Goal: Information Seeking & Learning: Learn about a topic

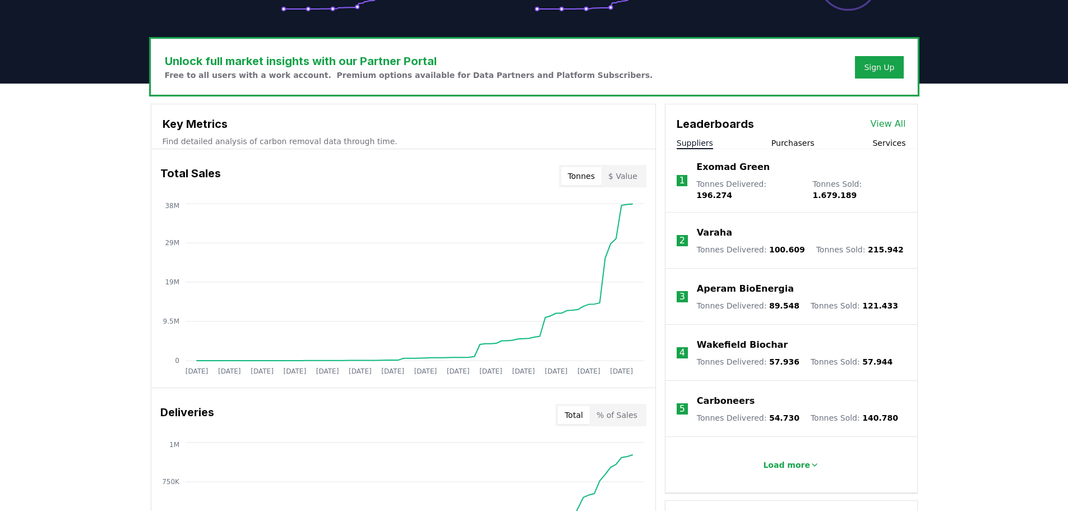
scroll to position [274, 0]
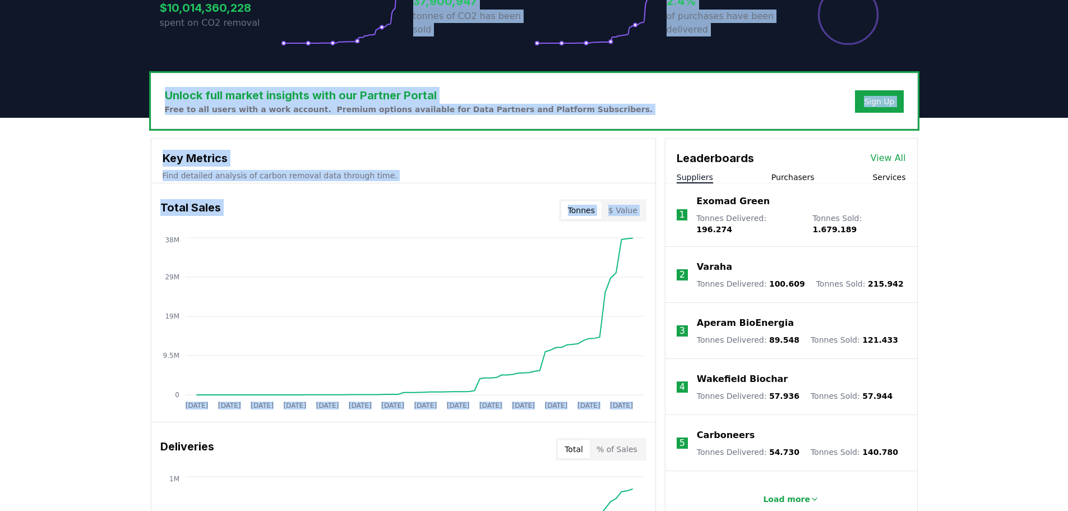
drag, startPoint x: 366, startPoint y: 58, endPoint x: 31, endPoint y: 503, distance: 557.2
click at [73, 463] on div "CDR . fyi Leaderboards CDR Map Pricing Survey Events Partners About Us Blog Con…" at bounding box center [534, 460] width 1068 height 1468
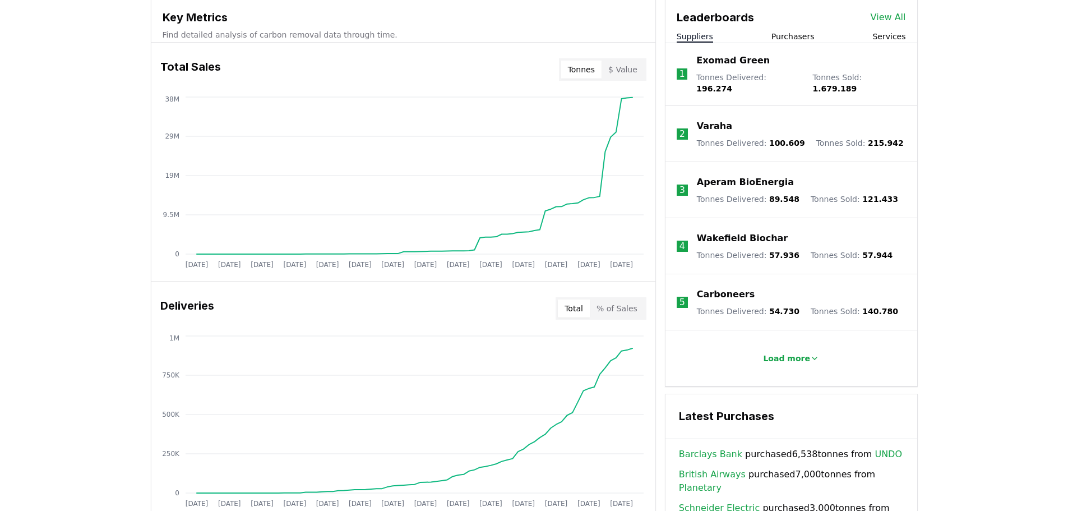
scroll to position [442, 0]
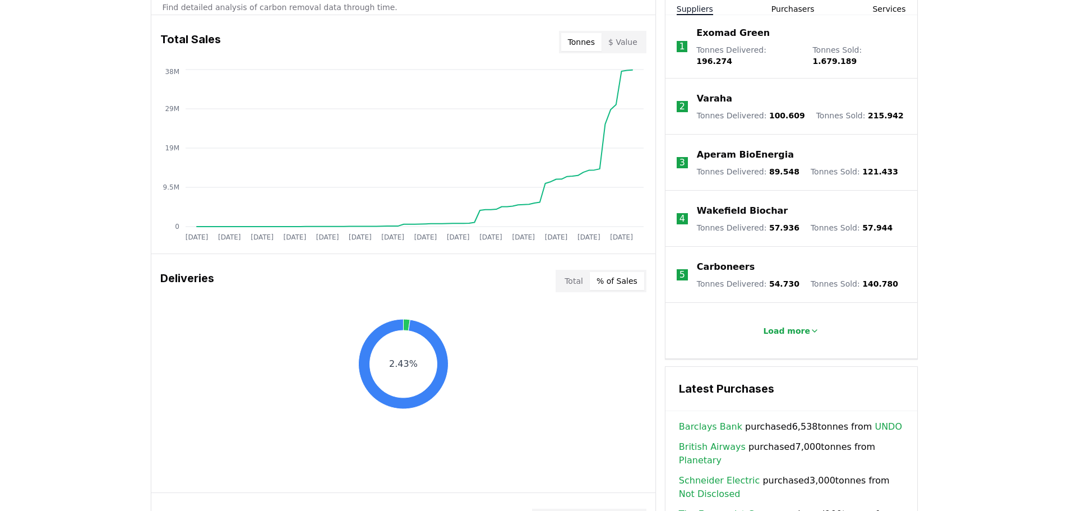
click at [614, 282] on button "% of Sales" at bounding box center [617, 281] width 54 height 18
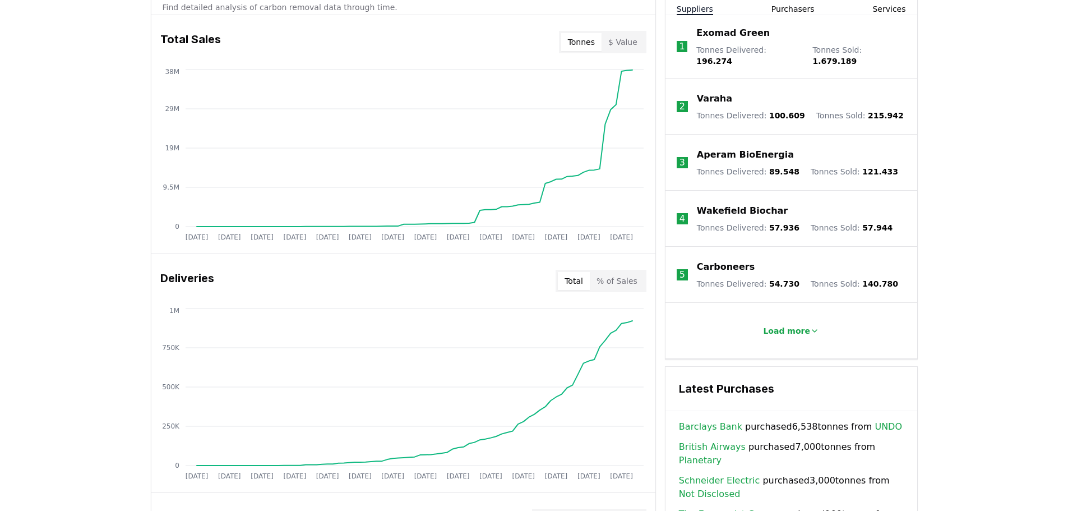
click at [578, 281] on button "Total" at bounding box center [574, 281] width 32 height 18
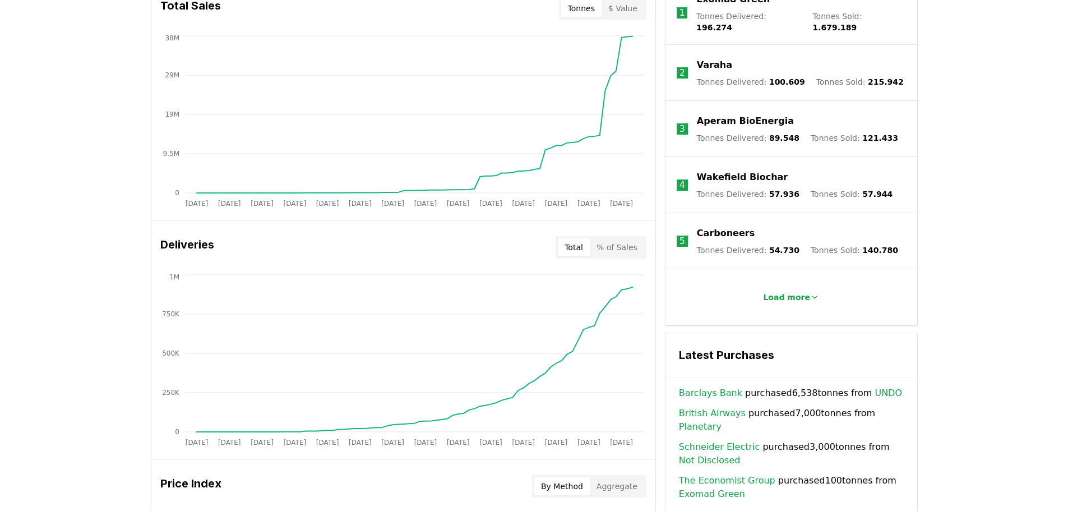
scroll to position [554, 0]
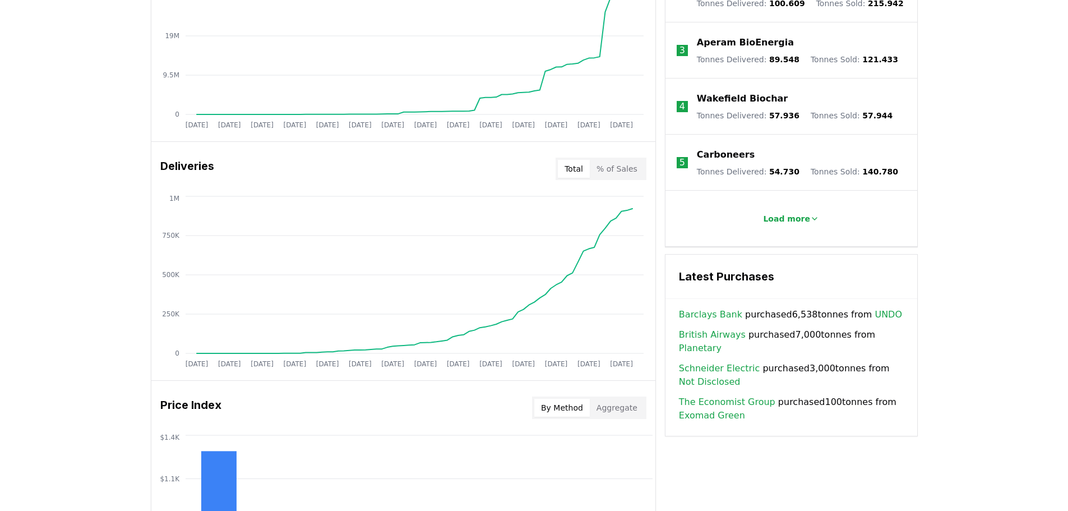
click at [629, 169] on button "% of Sales" at bounding box center [617, 169] width 54 height 18
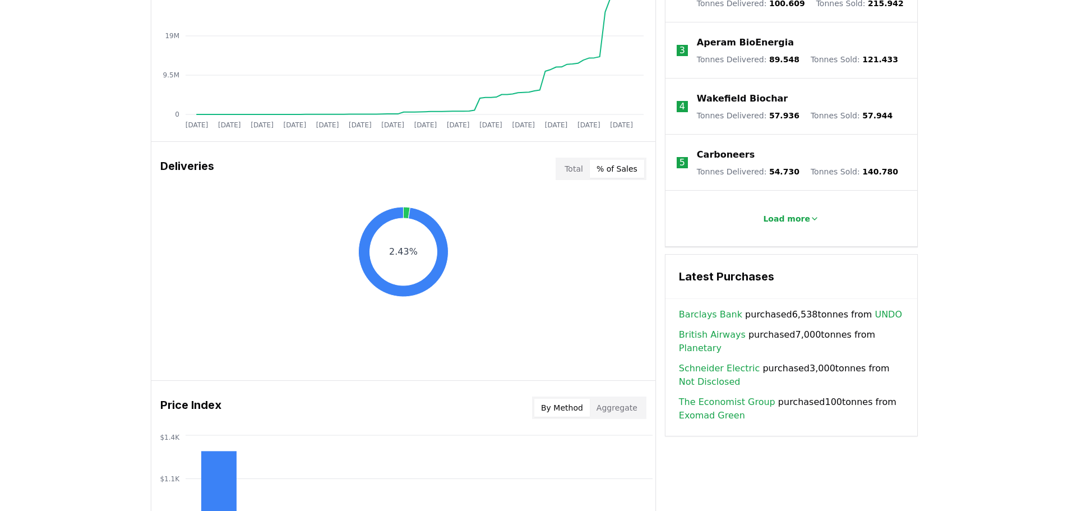
click at [585, 167] on button "Total" at bounding box center [574, 169] width 32 height 18
click at [614, 168] on button "% of Sales" at bounding box center [617, 169] width 54 height 18
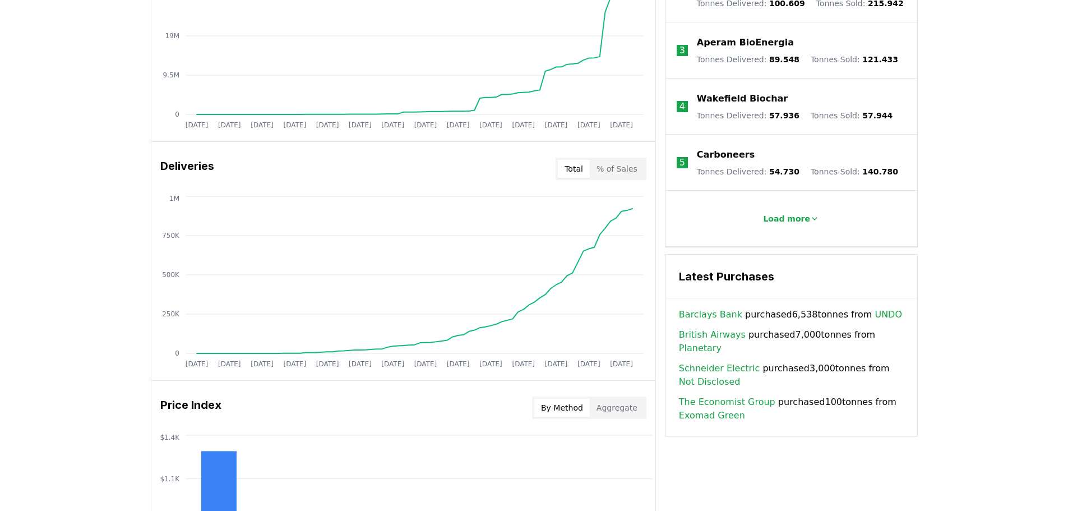
click at [574, 163] on button "Total" at bounding box center [574, 169] width 32 height 18
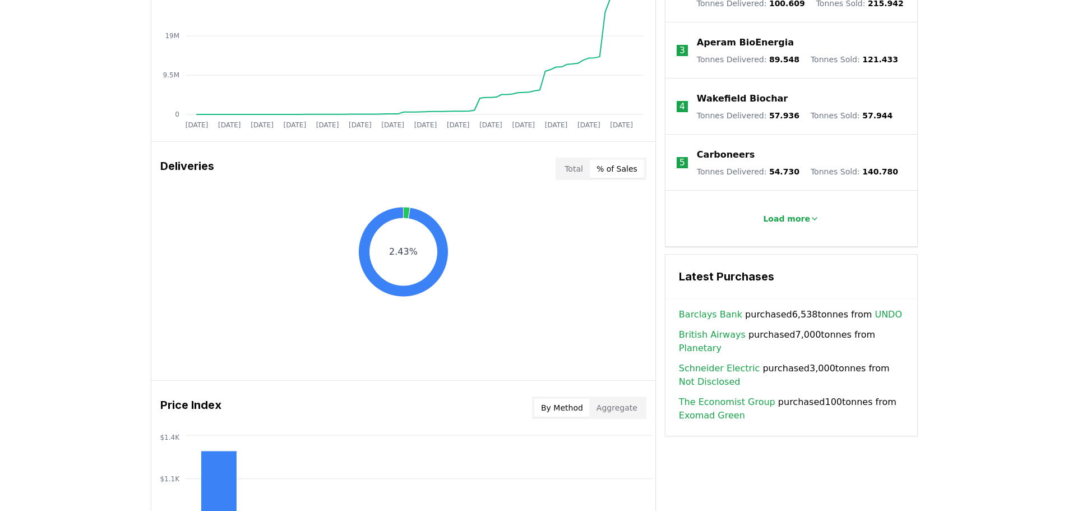
click at [611, 163] on button "% of Sales" at bounding box center [617, 169] width 54 height 18
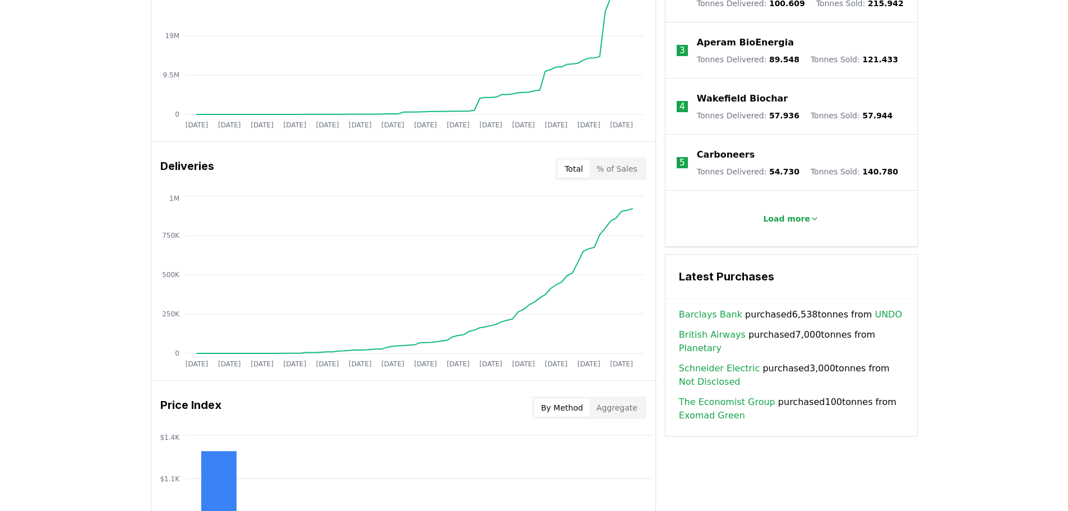
click at [575, 173] on button "Total" at bounding box center [574, 169] width 32 height 18
click at [621, 166] on button "% of Sales" at bounding box center [617, 169] width 54 height 18
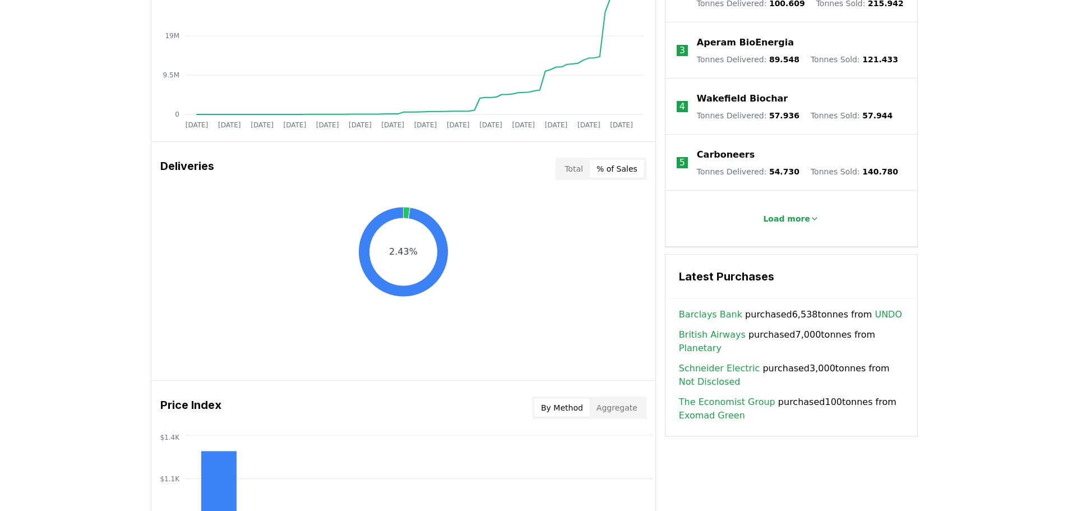
click at [564, 163] on button "Total" at bounding box center [574, 169] width 32 height 18
click at [612, 166] on button "% of Sales" at bounding box center [617, 169] width 54 height 18
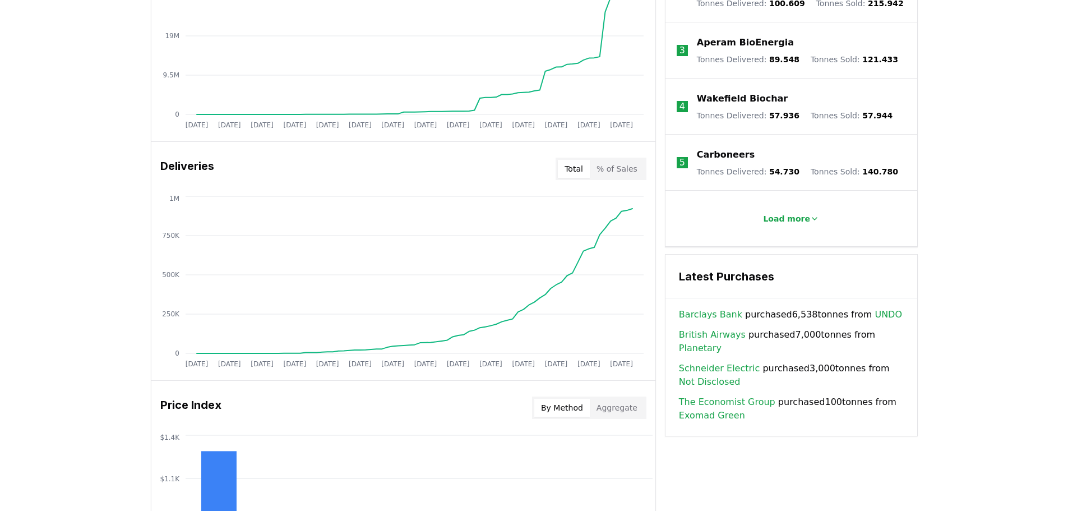
click at [574, 164] on button "Total" at bounding box center [574, 169] width 32 height 18
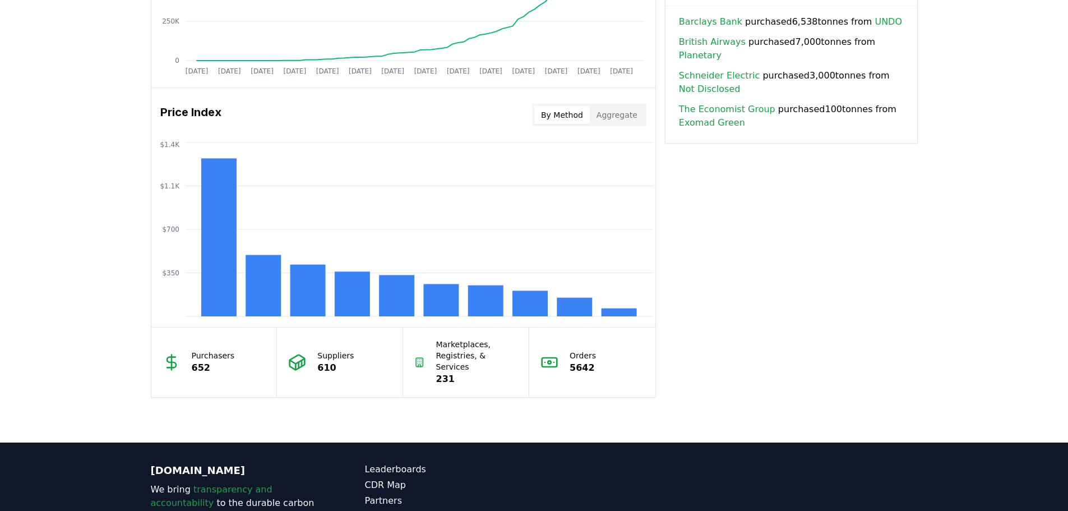
scroll to position [834, 0]
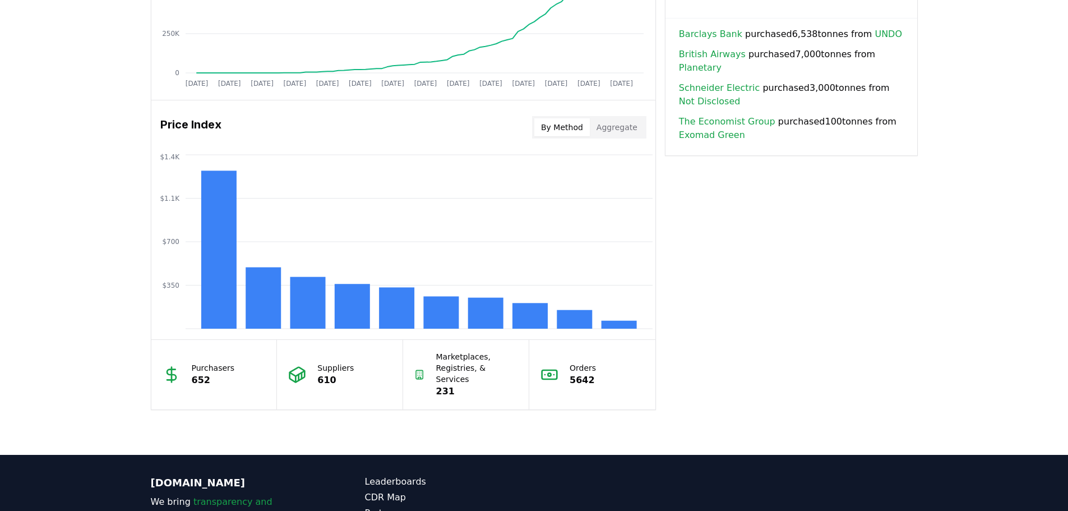
click at [608, 129] on button "Aggregate" at bounding box center [617, 127] width 54 height 18
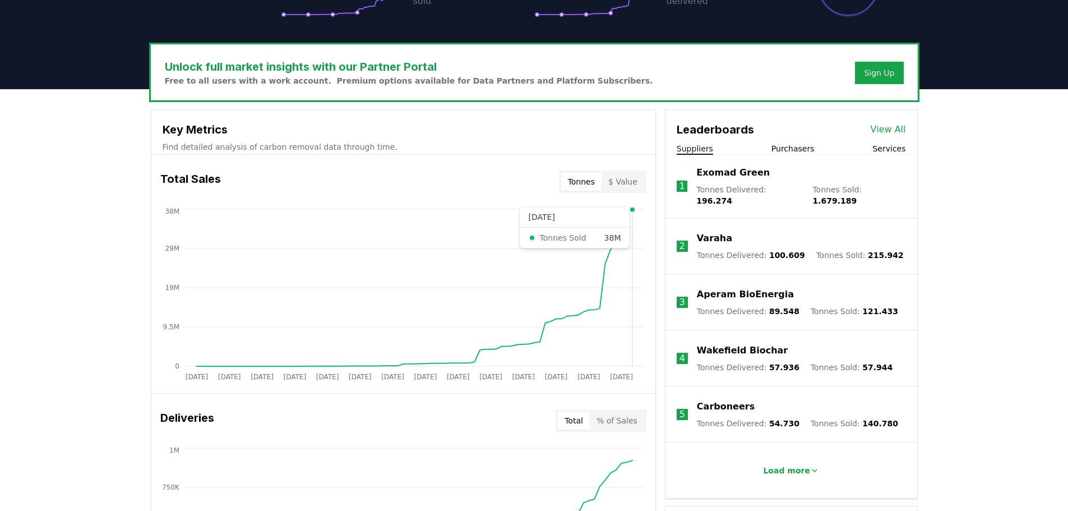
scroll to position [330, 0]
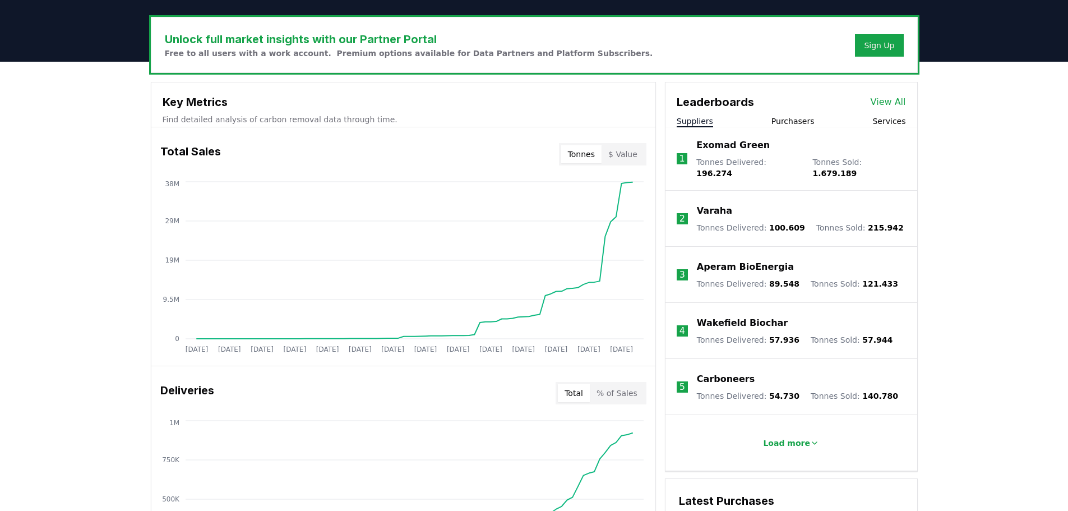
click at [624, 150] on button "$ Value" at bounding box center [622, 154] width 43 height 18
click at [583, 152] on button "Tonnes" at bounding box center [581, 154] width 40 height 18
click at [631, 152] on button "$ Value" at bounding box center [622, 154] width 43 height 18
click at [591, 153] on button "Tonnes" at bounding box center [581, 154] width 40 height 18
click at [627, 152] on button "$ Value" at bounding box center [622, 154] width 43 height 18
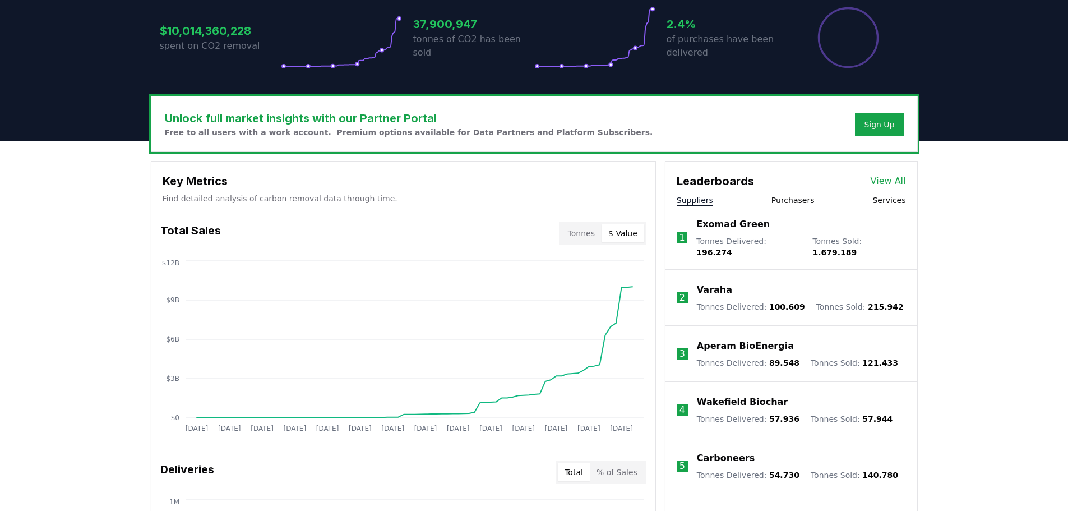
scroll to position [386, 0]
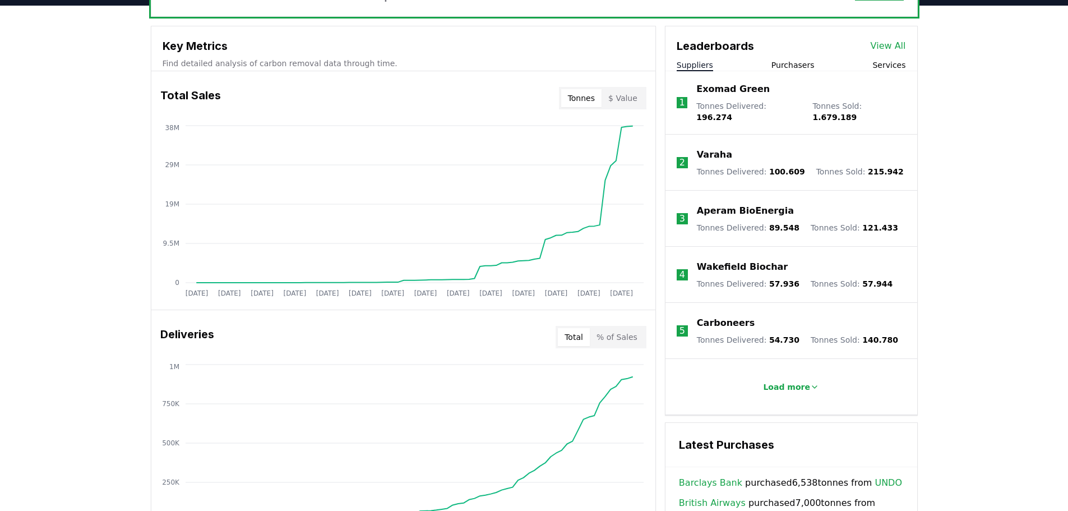
click at [584, 98] on button "Tonnes" at bounding box center [581, 98] width 40 height 18
click at [620, 327] on div "Total % of Sales" at bounding box center [600, 337] width 91 height 22
click at [620, 328] on button "% of Sales" at bounding box center [617, 337] width 54 height 18
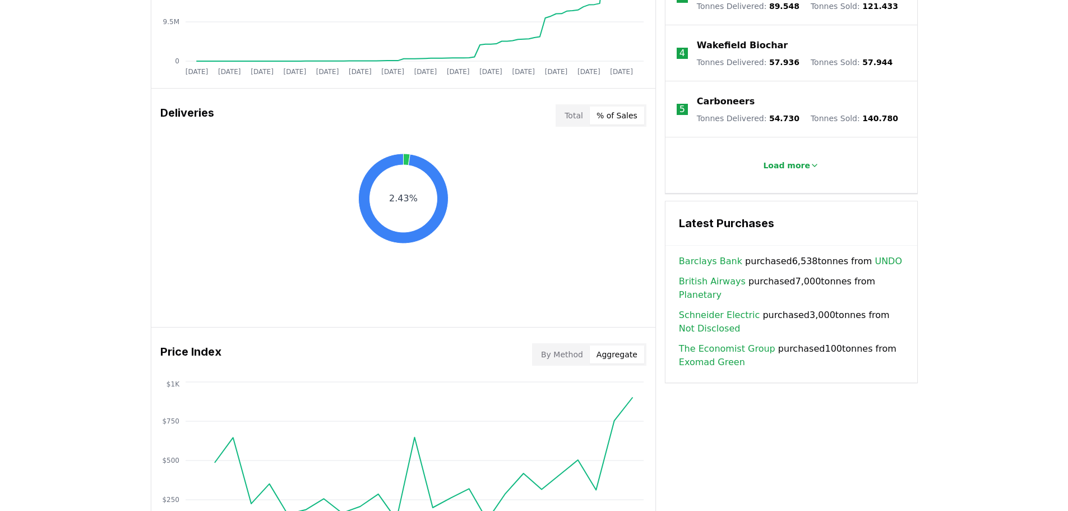
scroll to position [666, 0]
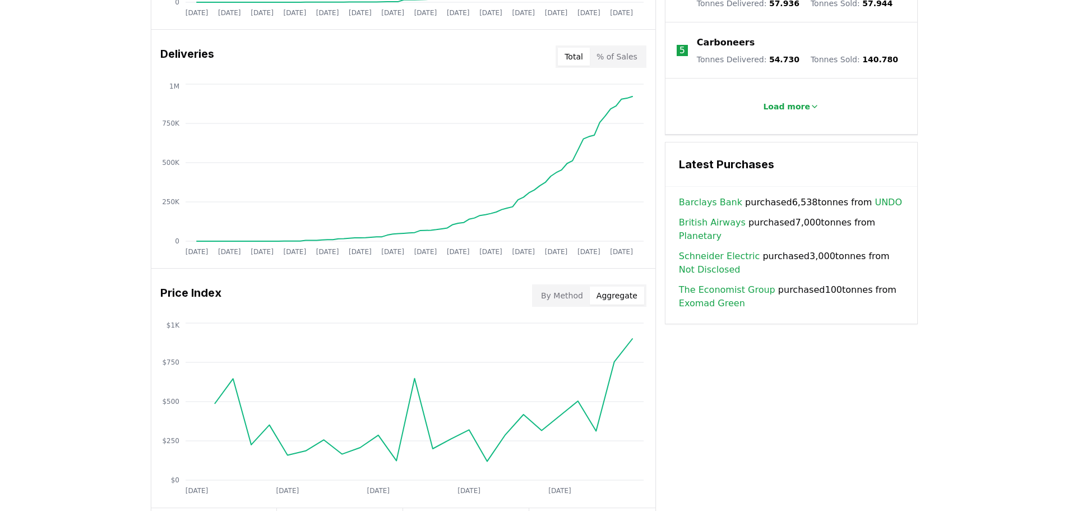
click at [586, 54] on button "Total" at bounding box center [574, 57] width 32 height 18
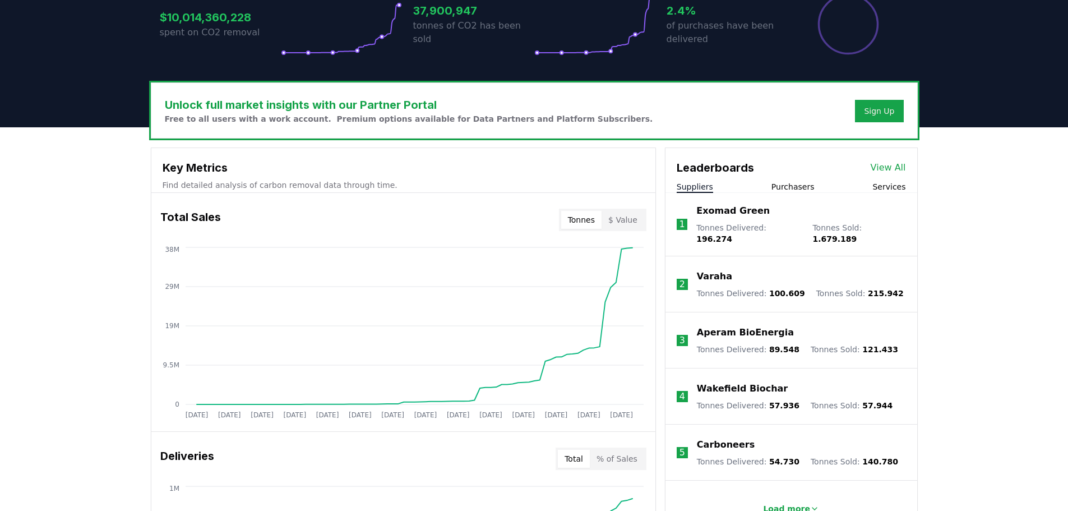
scroll to position [274, 0]
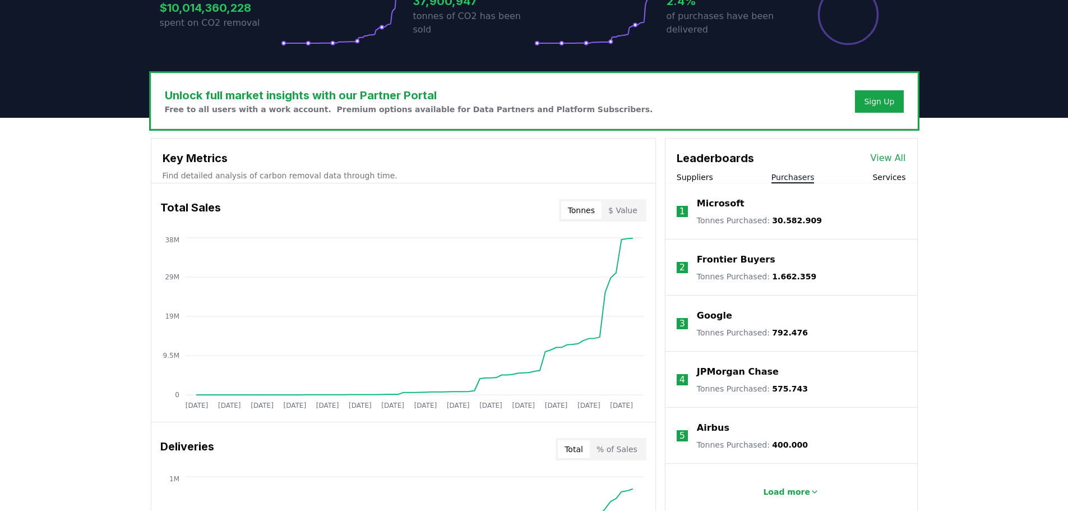
click at [780, 173] on button "Purchasers" at bounding box center [792, 177] width 43 height 11
drag, startPoint x: 763, startPoint y: 218, endPoint x: 809, endPoint y: 218, distance: 46.0
click at [809, 218] on li "1 Microsoft Tonnes Purchased : 30.582.909" at bounding box center [791, 211] width 252 height 56
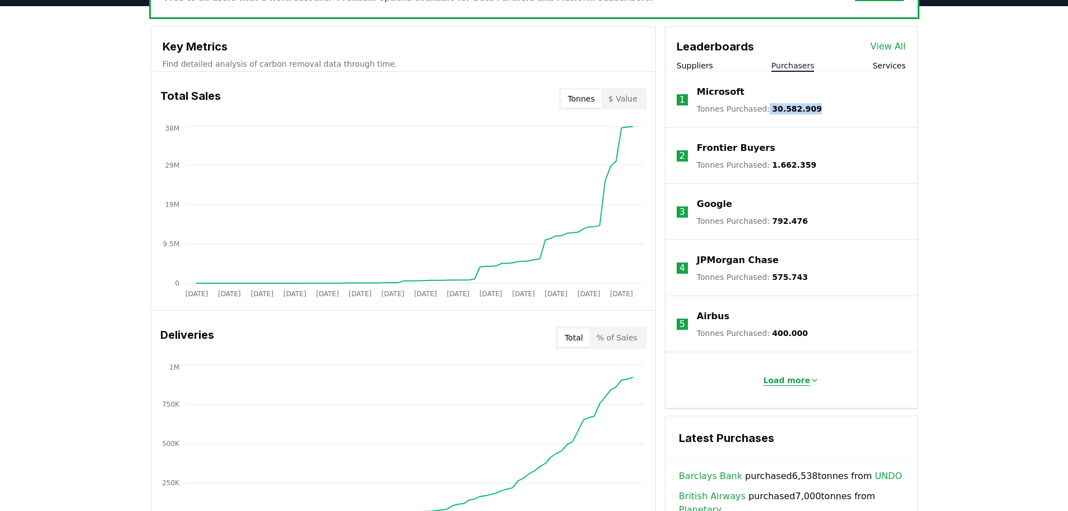
scroll to position [386, 0]
click at [790, 379] on p "Load more" at bounding box center [786, 379] width 47 height 11
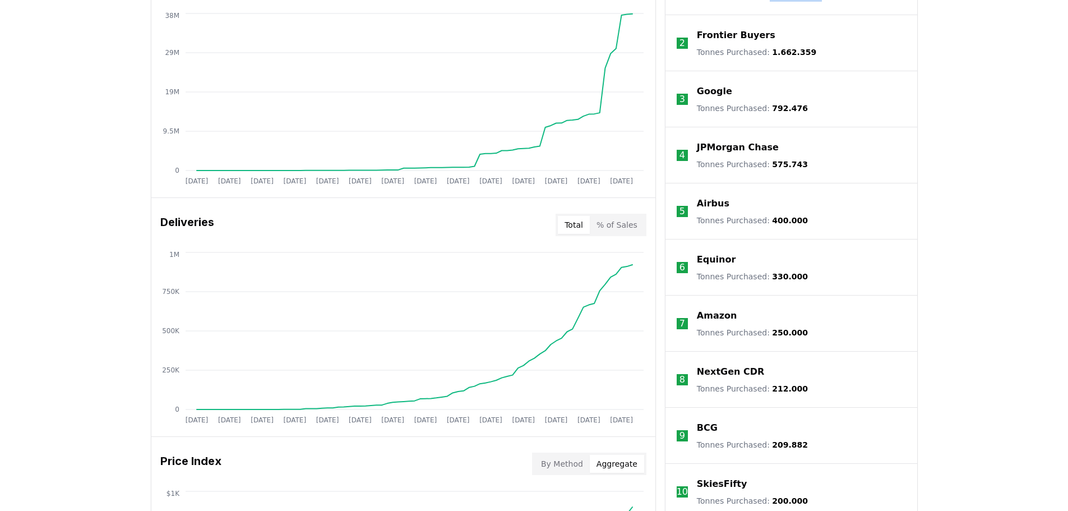
scroll to position [554, 0]
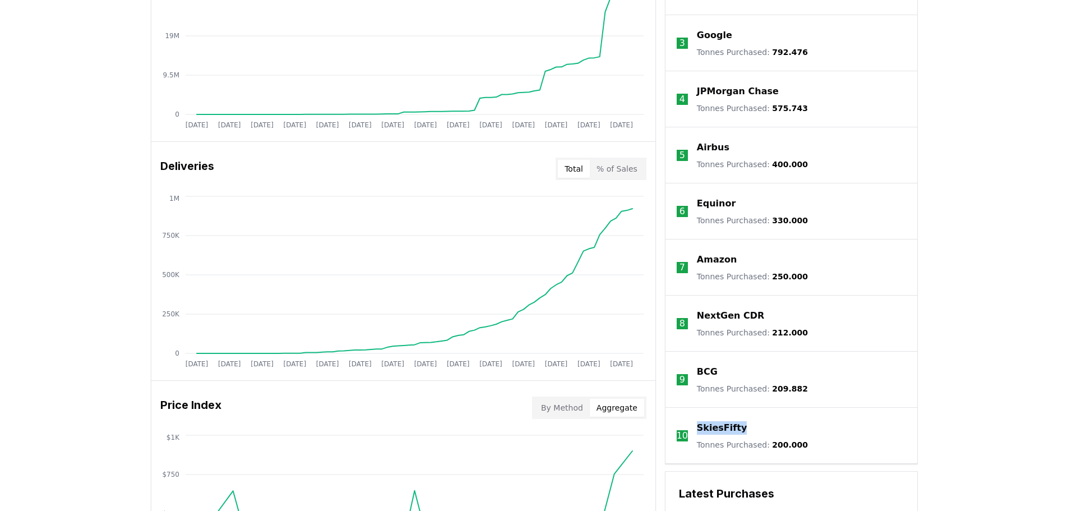
drag, startPoint x: 741, startPoint y: 427, endPoint x: 694, endPoint y: 432, distance: 47.3
click at [694, 432] on li "10 SkiesFifty Tonnes Purchased : 200.000" at bounding box center [791, 435] width 252 height 56
copy p "SkiesFifty"
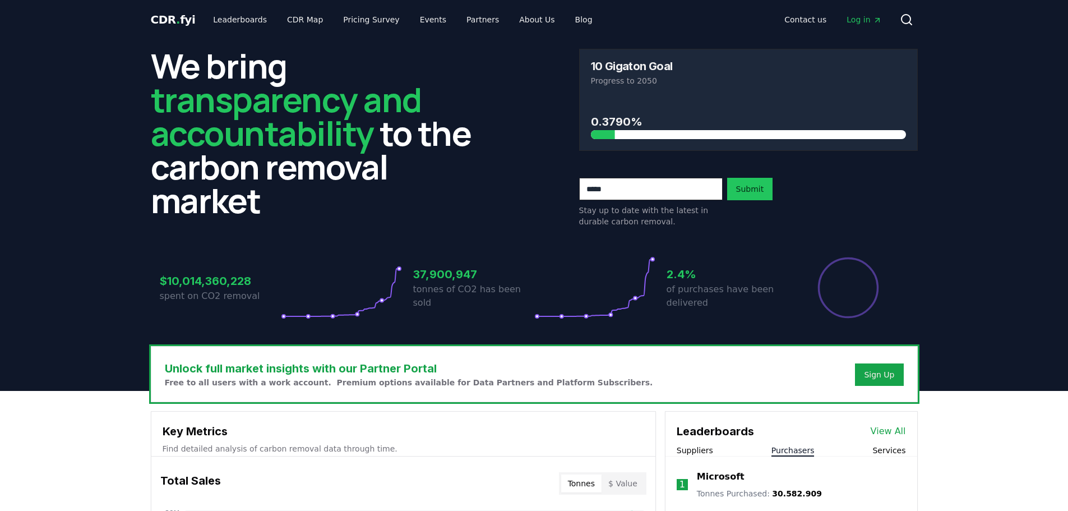
scroll to position [0, 0]
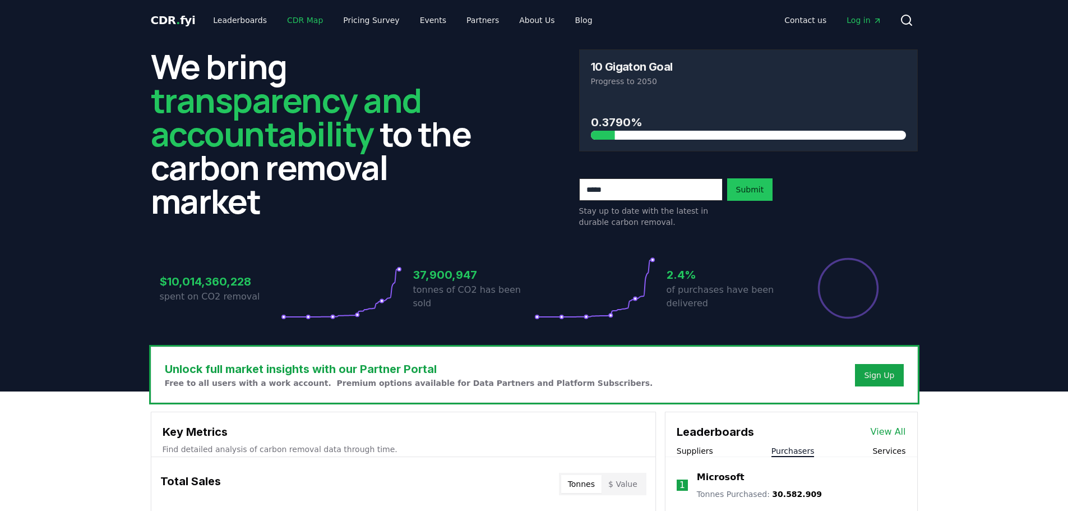
click at [289, 16] on link "CDR Map" at bounding box center [305, 20] width 54 height 20
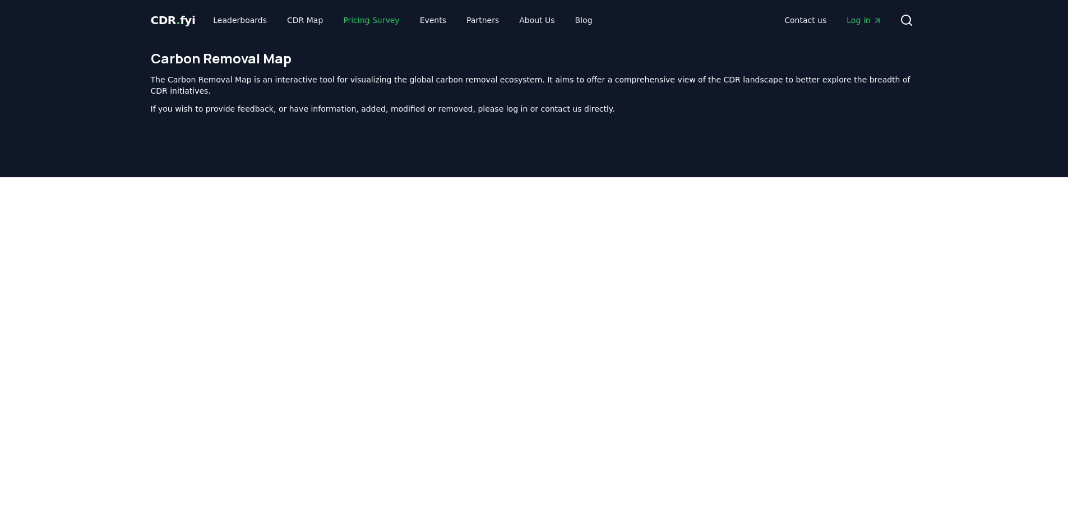
click at [345, 18] on link "Pricing Survey" at bounding box center [371, 20] width 74 height 20
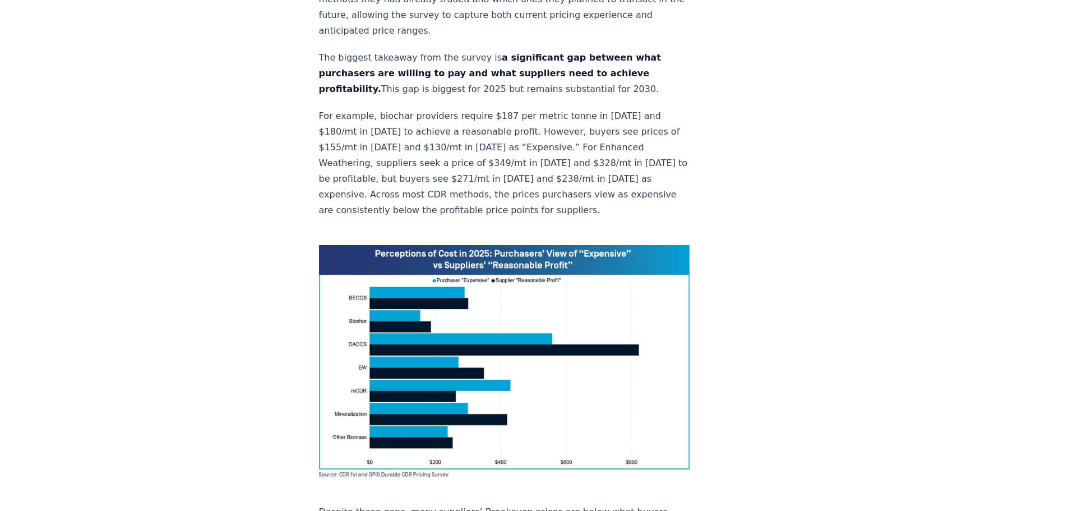
scroll to position [729, 0]
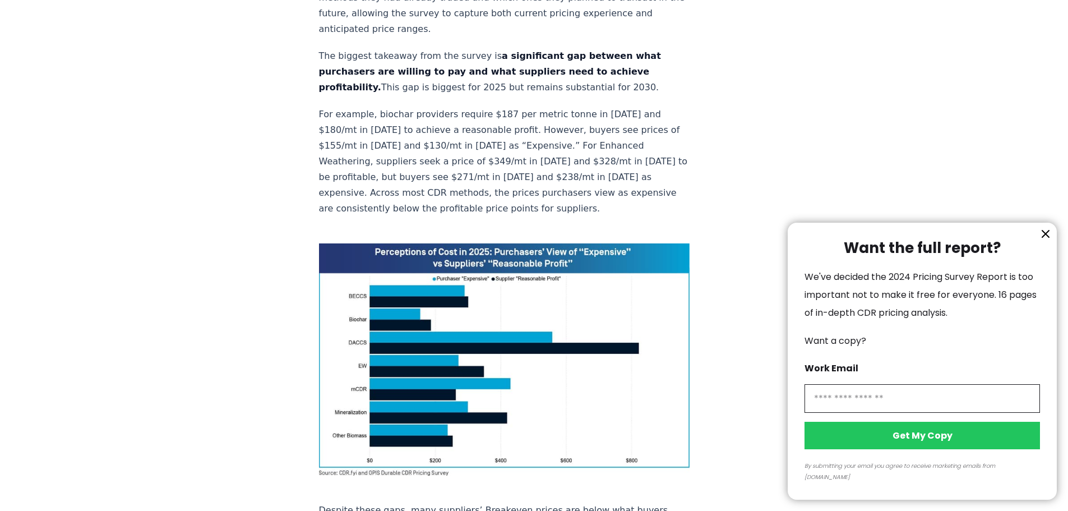
click at [1043, 240] on icon "information" at bounding box center [1045, 233] width 13 height 13
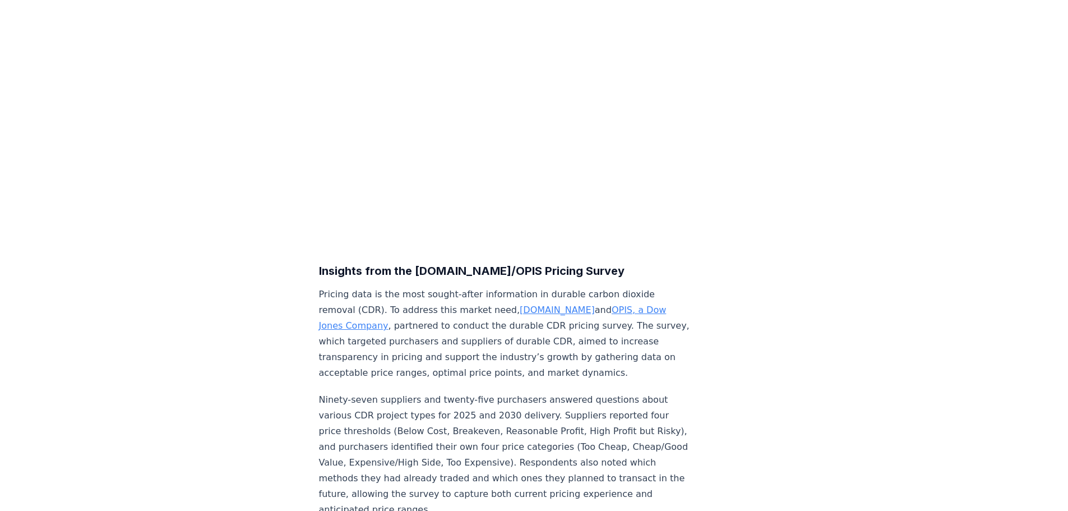
scroll to position [0, 0]
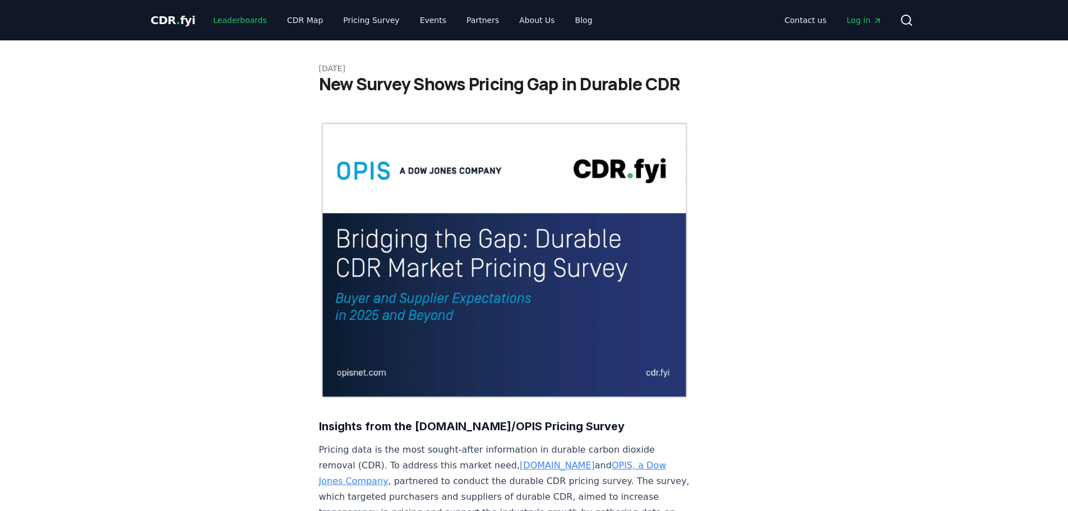
click at [231, 24] on link "Leaderboards" at bounding box center [240, 20] width 72 height 20
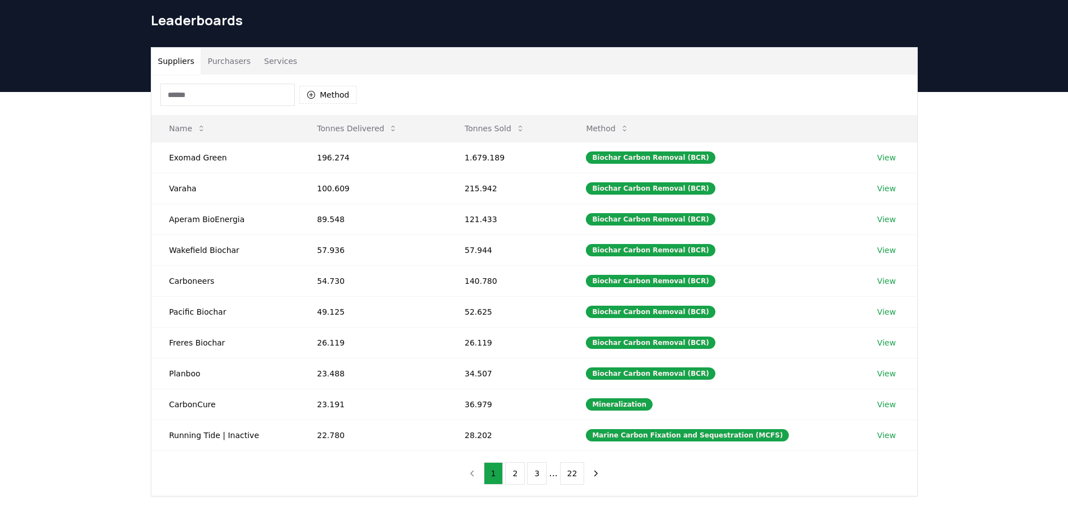
scroll to position [56, 0]
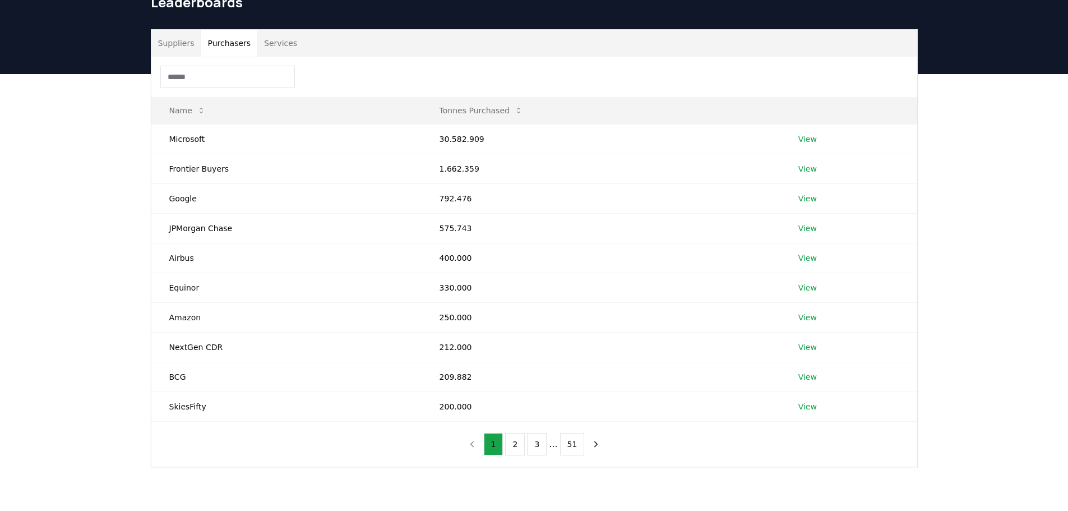
click at [218, 39] on button "Purchasers" at bounding box center [229, 43] width 57 height 27
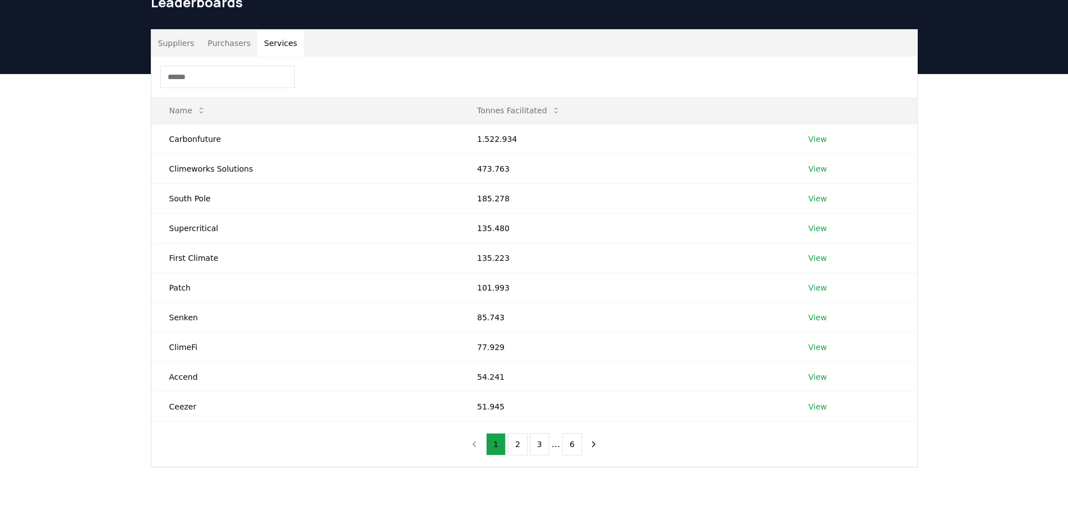
click at [276, 39] on button "Services" at bounding box center [280, 43] width 47 height 27
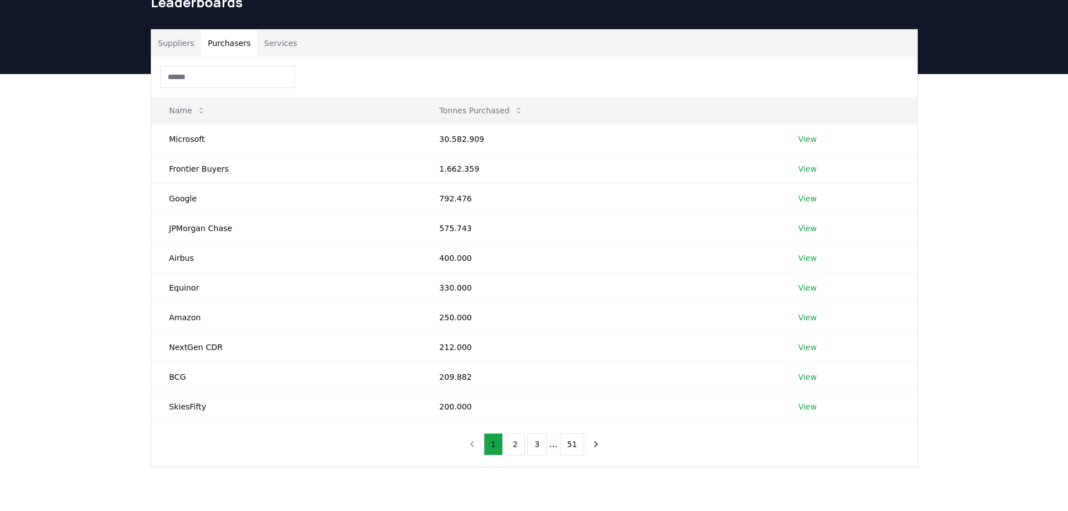
click at [230, 39] on button "Purchasers" at bounding box center [229, 43] width 57 height 27
click at [264, 39] on button "Services" at bounding box center [280, 43] width 47 height 27
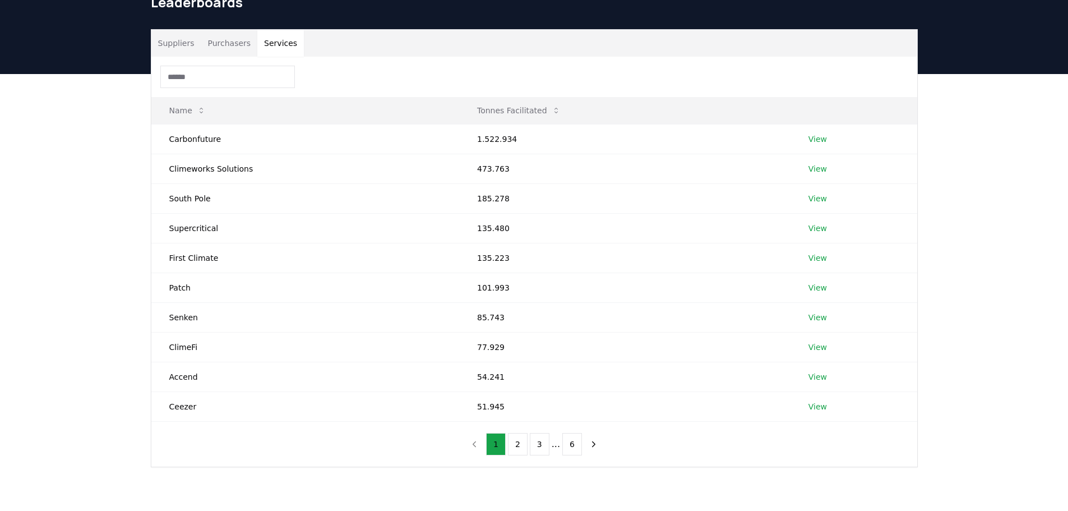
click at [220, 40] on button "Purchasers" at bounding box center [229, 43] width 57 height 27
click at [281, 39] on button "Services" at bounding box center [280, 43] width 47 height 27
click at [224, 43] on button "Purchasers" at bounding box center [229, 43] width 57 height 27
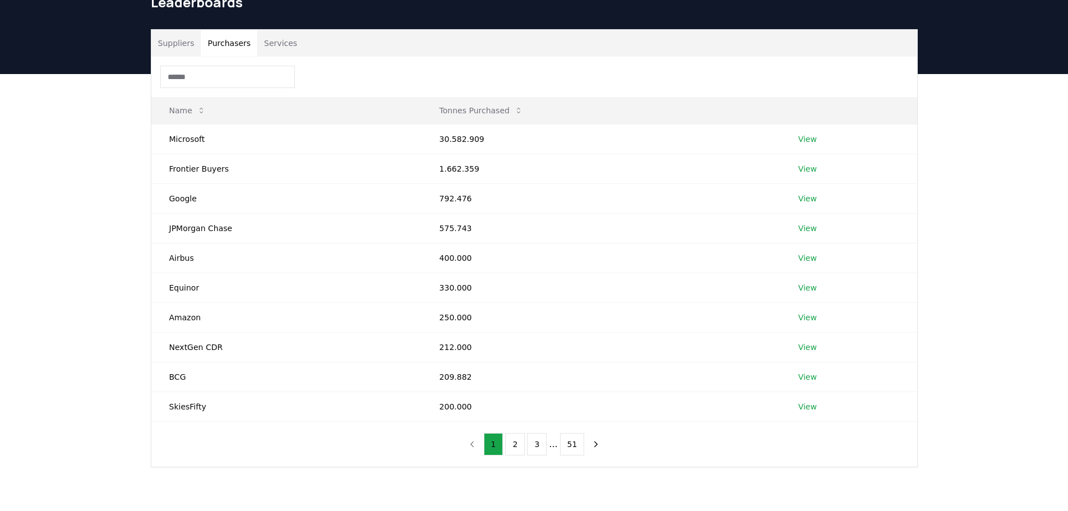
click at [271, 44] on button "Services" at bounding box center [280, 43] width 47 height 27
click at [230, 45] on button "Purchasers" at bounding box center [229, 43] width 57 height 27
click at [513, 444] on button "2" at bounding box center [515, 444] width 20 height 22
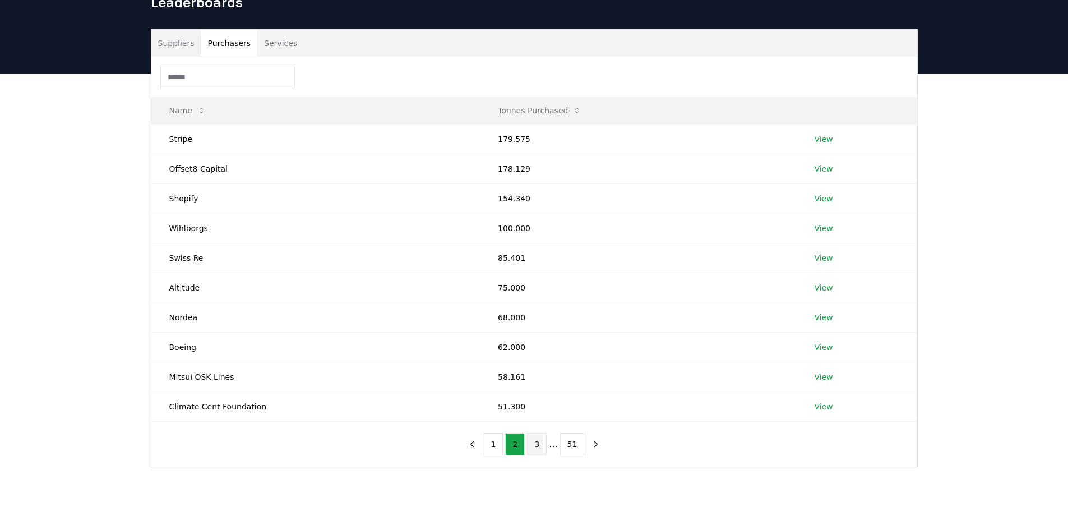
click at [531, 444] on button "3" at bounding box center [537, 444] width 20 height 22
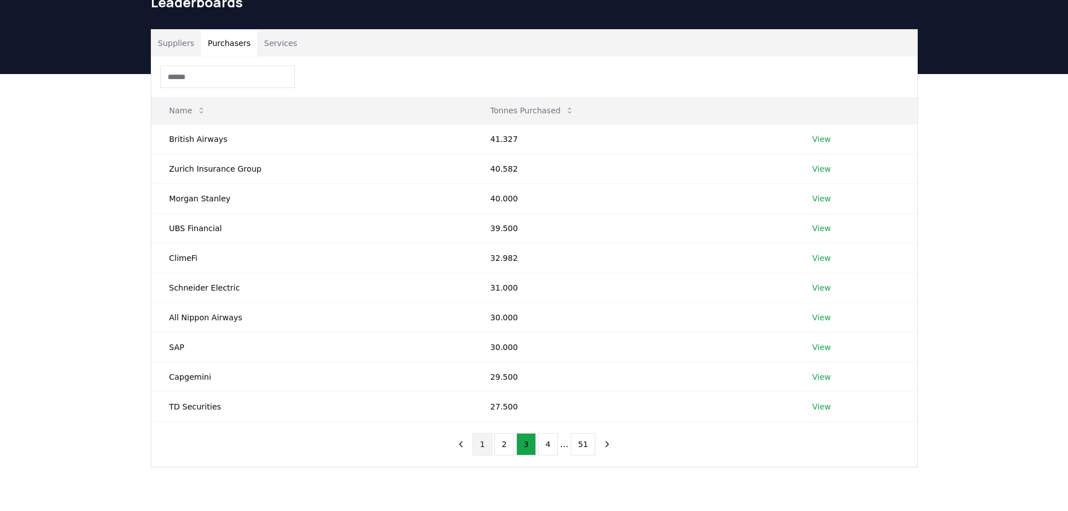
click at [482, 444] on button "1" at bounding box center [482, 444] width 20 height 22
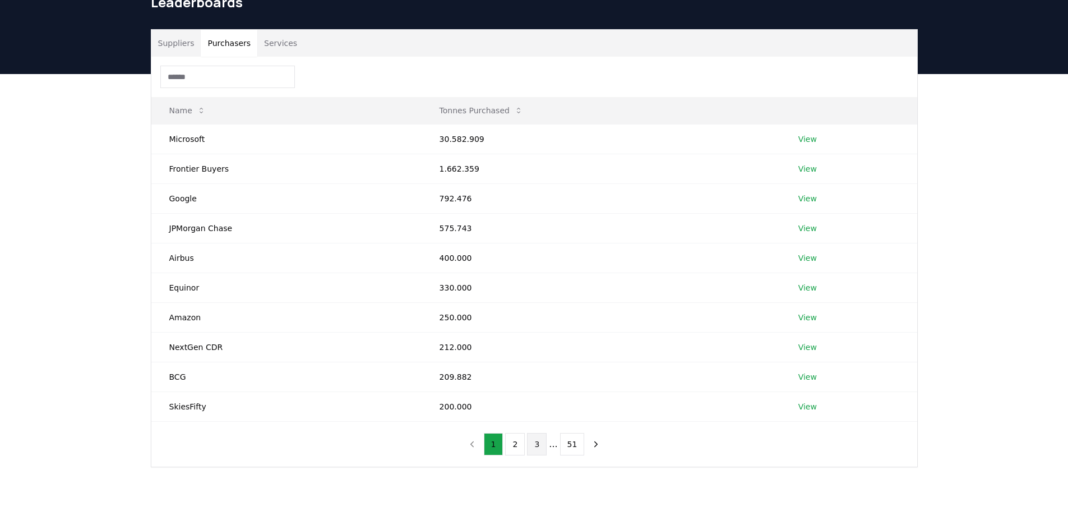
click at [532, 446] on button "3" at bounding box center [537, 444] width 20 height 22
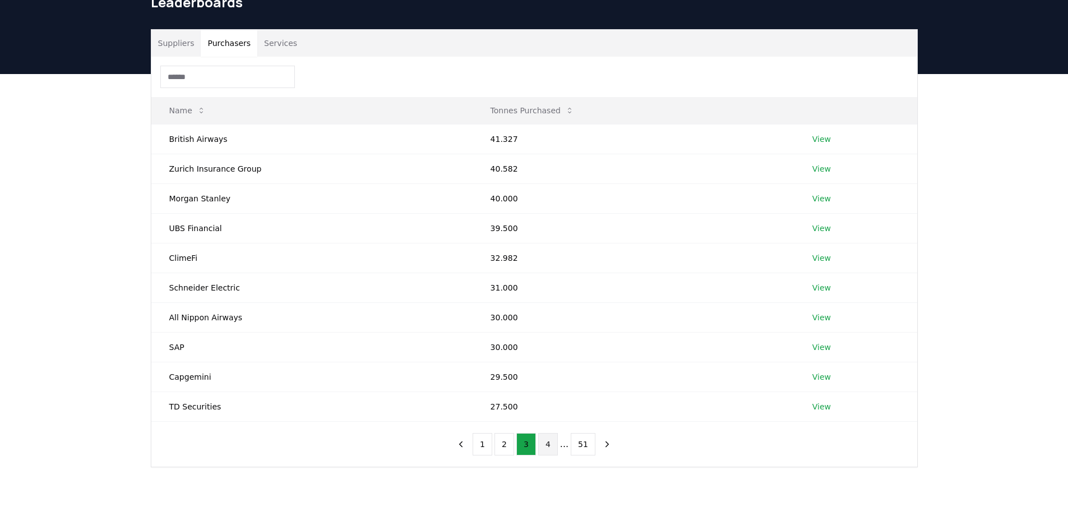
click at [545, 446] on button "4" at bounding box center [548, 444] width 20 height 22
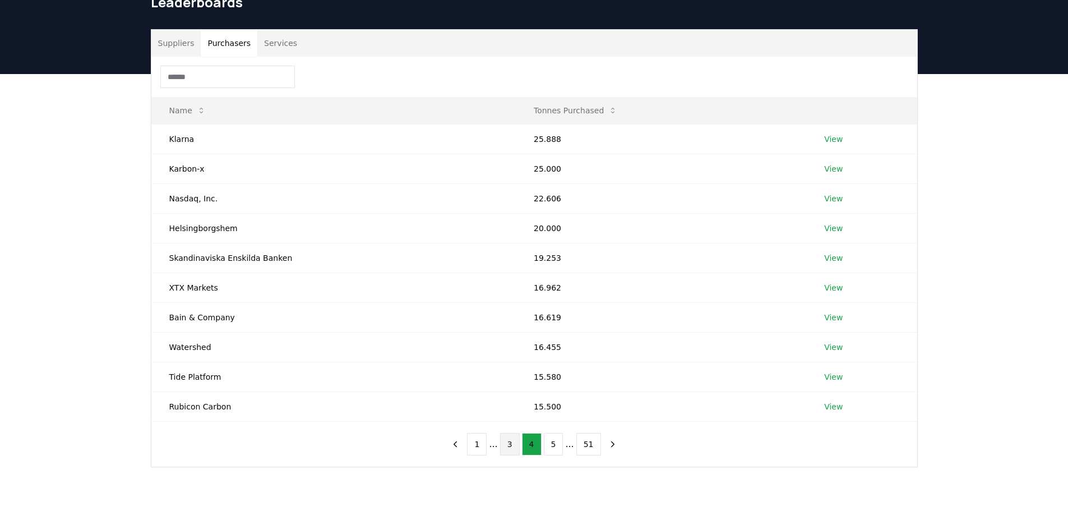
click at [508, 448] on button "3" at bounding box center [510, 444] width 20 height 22
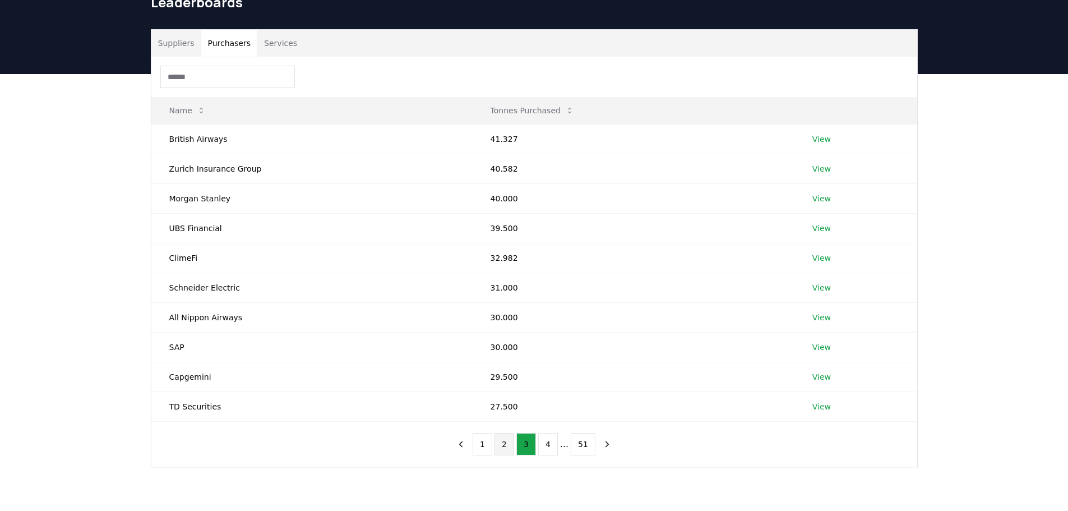
click at [504, 442] on button "2" at bounding box center [504, 444] width 20 height 22
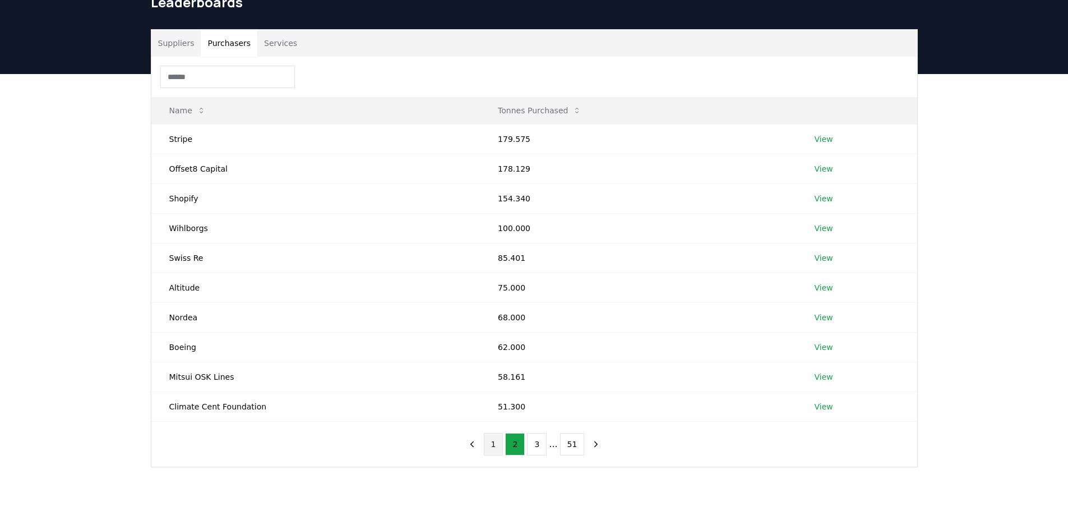
click at [490, 443] on button "1" at bounding box center [494, 444] width 20 height 22
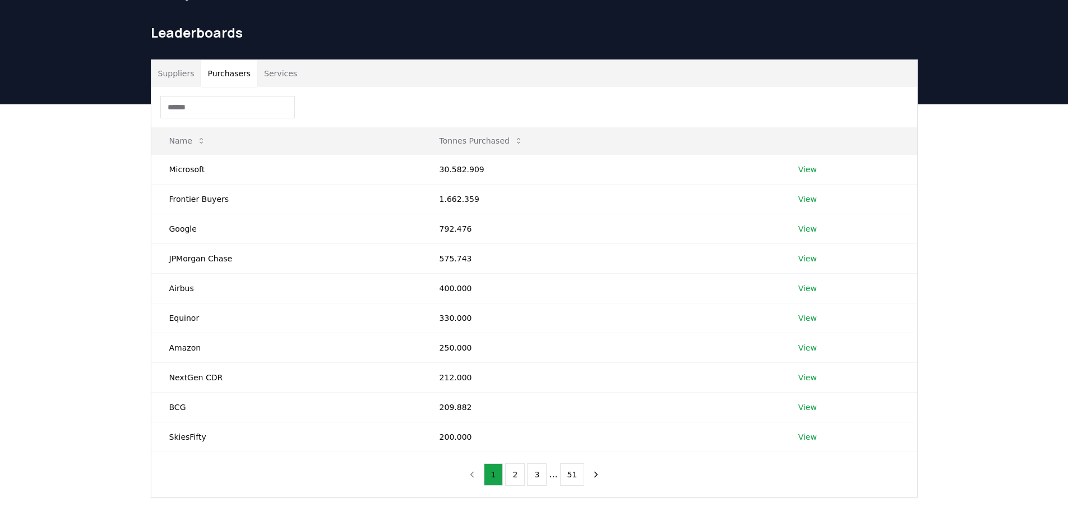
scroll to position [0, 0]
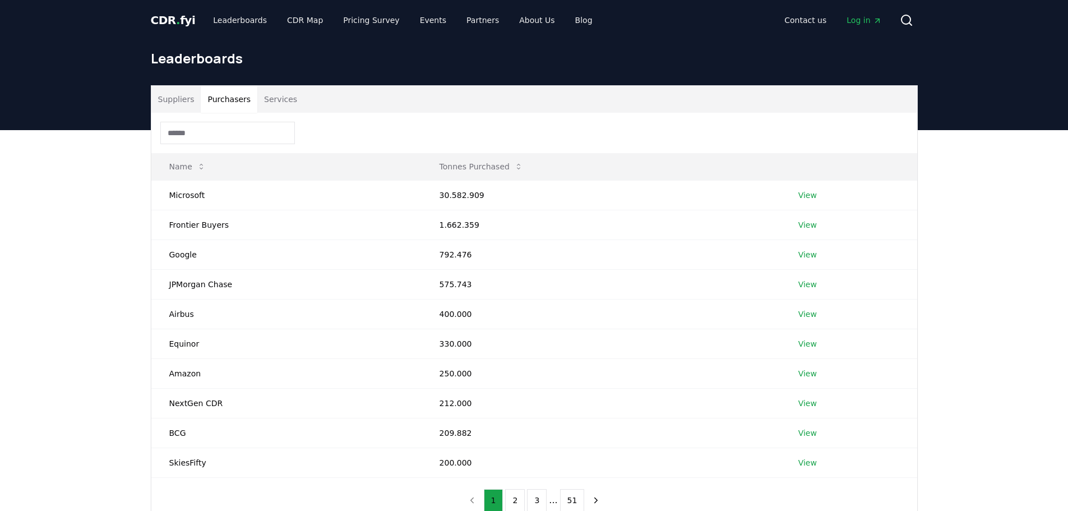
click at [163, 88] on button "Suppliers" at bounding box center [176, 99] width 50 height 27
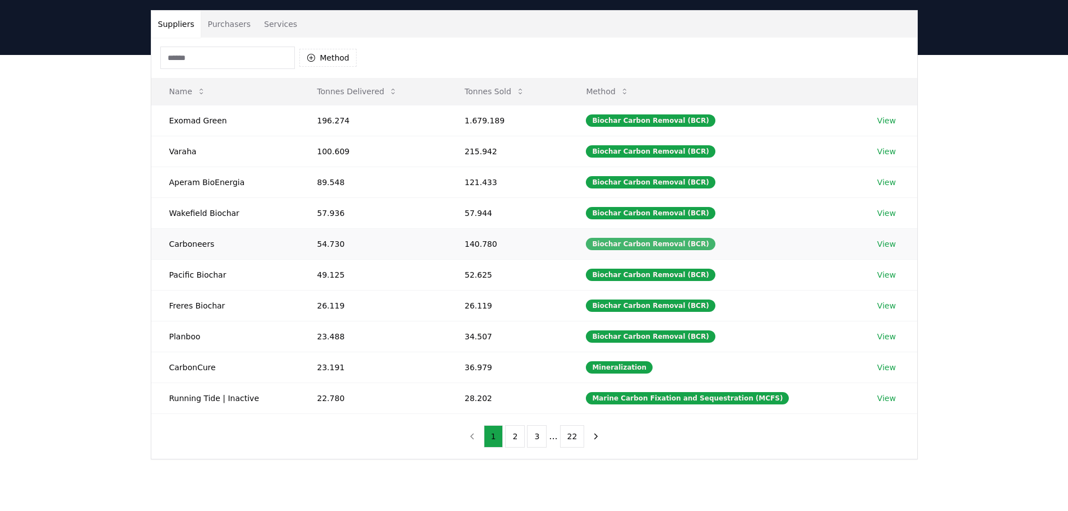
scroll to position [56, 0]
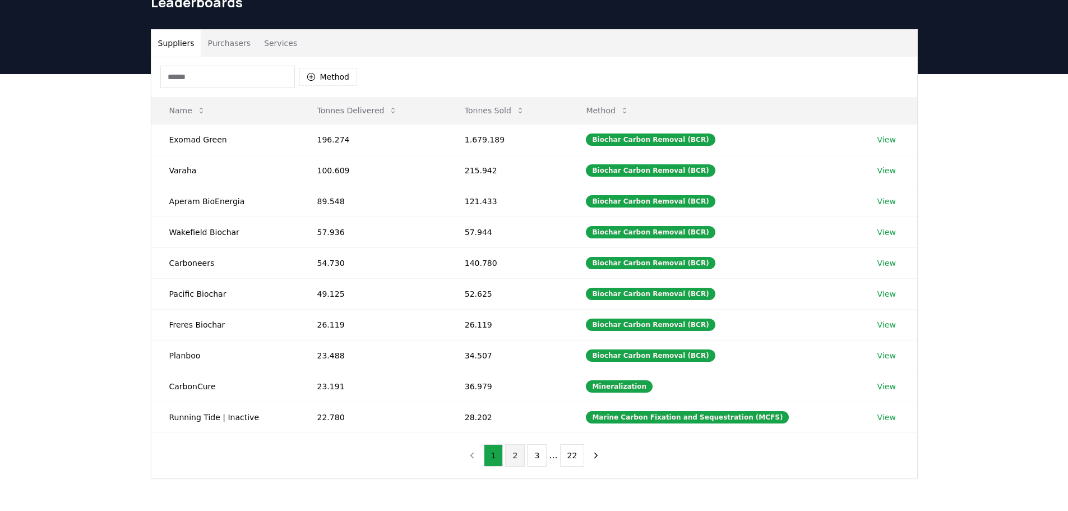
click at [511, 451] on button "2" at bounding box center [515, 455] width 20 height 22
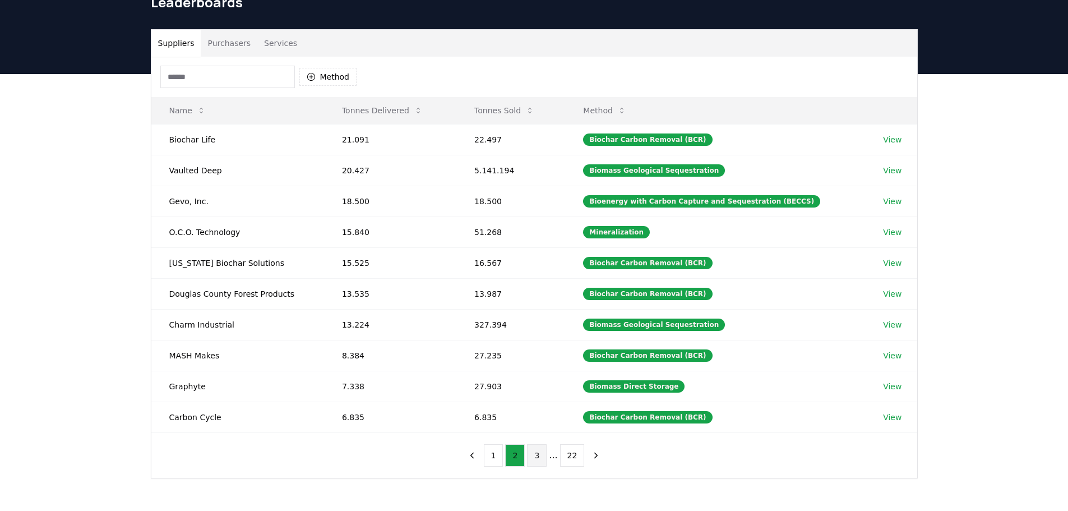
click at [533, 458] on button "3" at bounding box center [537, 455] width 20 height 22
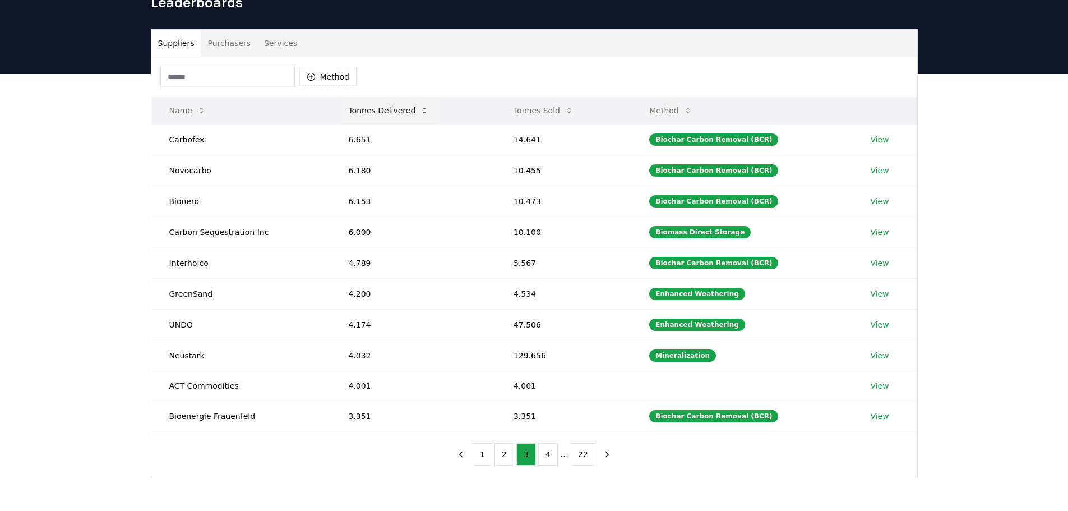
click at [420, 110] on icon at bounding box center [424, 110] width 9 height 9
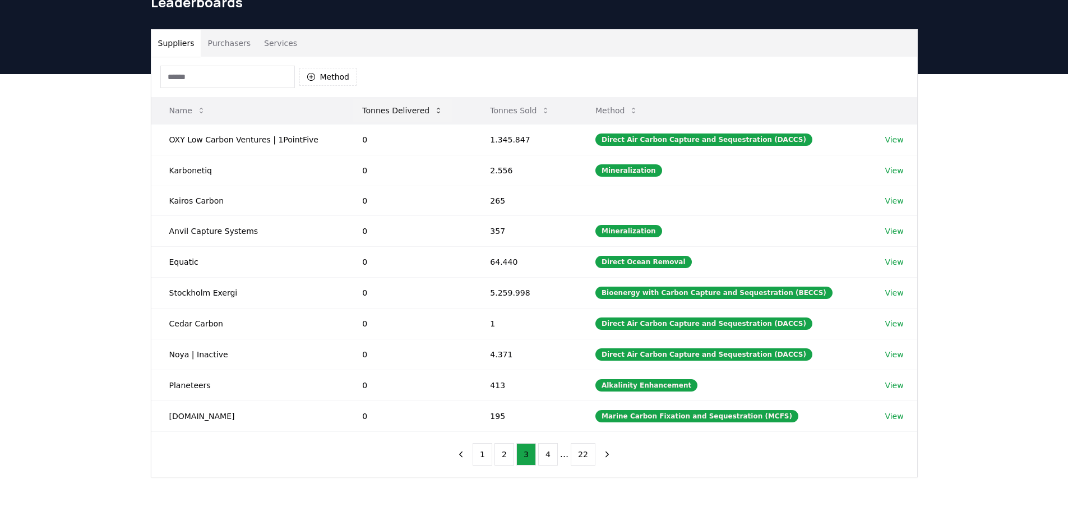
click at [434, 106] on icon at bounding box center [438, 110] width 9 height 9
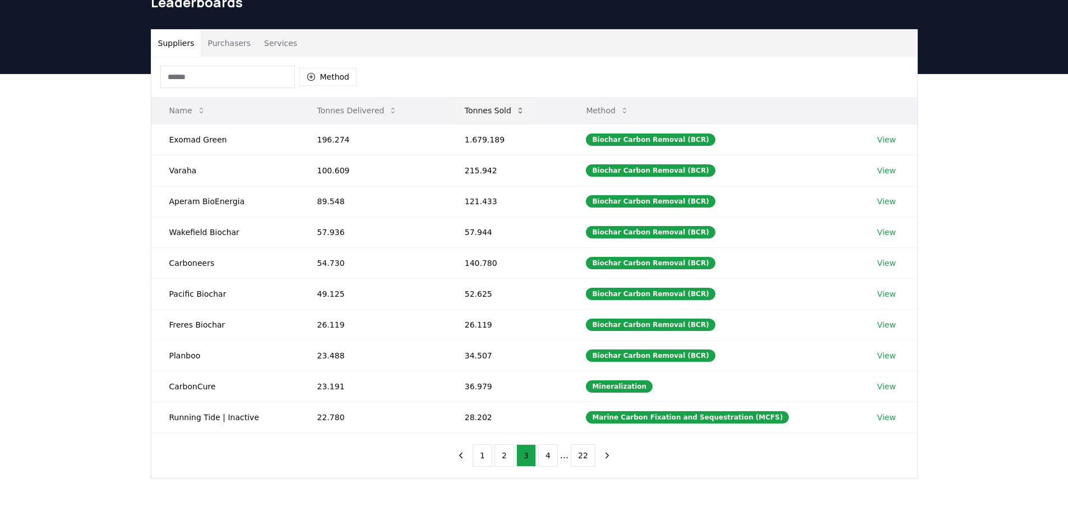
click at [518, 111] on icon at bounding box center [520, 110] width 9 height 9
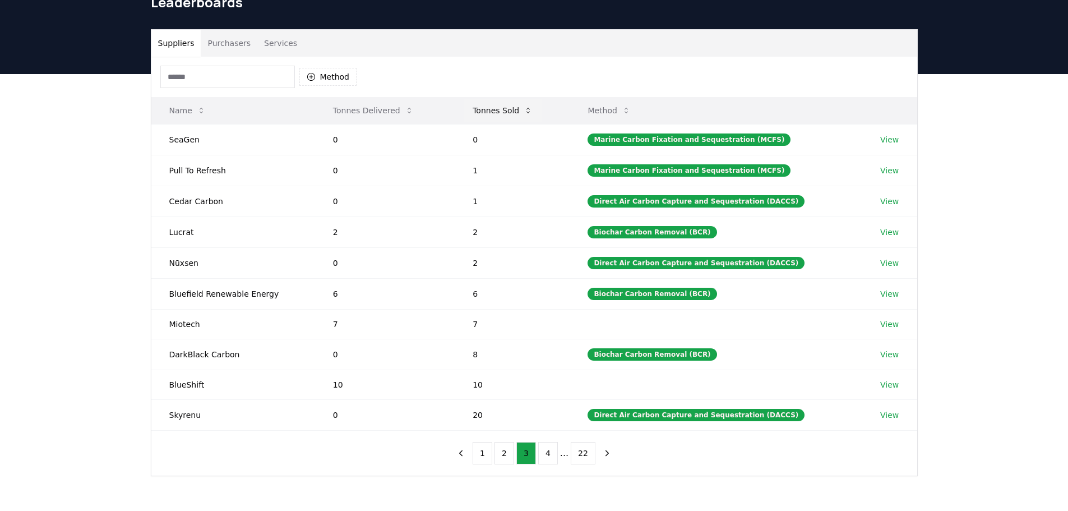
click at [532, 110] on icon at bounding box center [527, 110] width 9 height 9
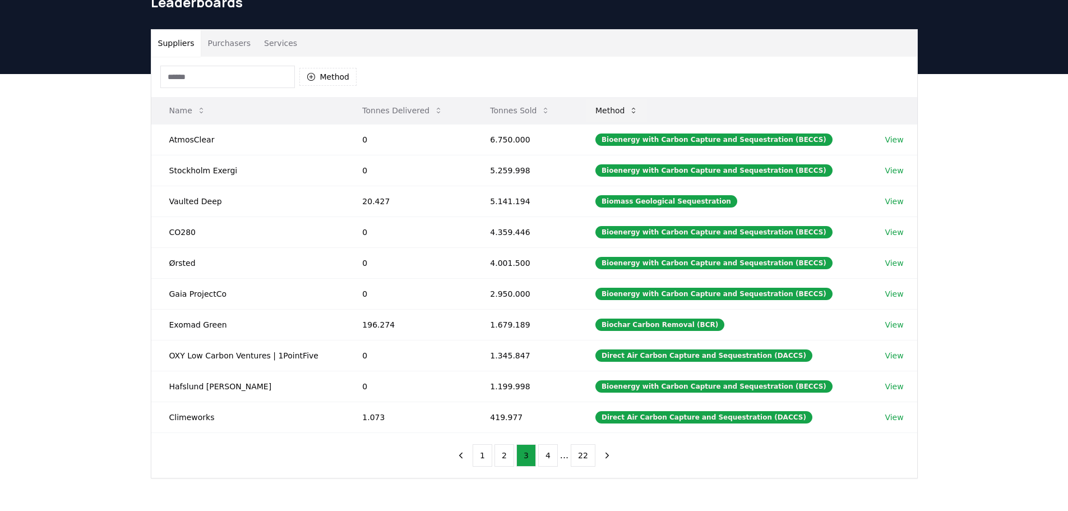
click at [638, 107] on icon at bounding box center [633, 110] width 9 height 9
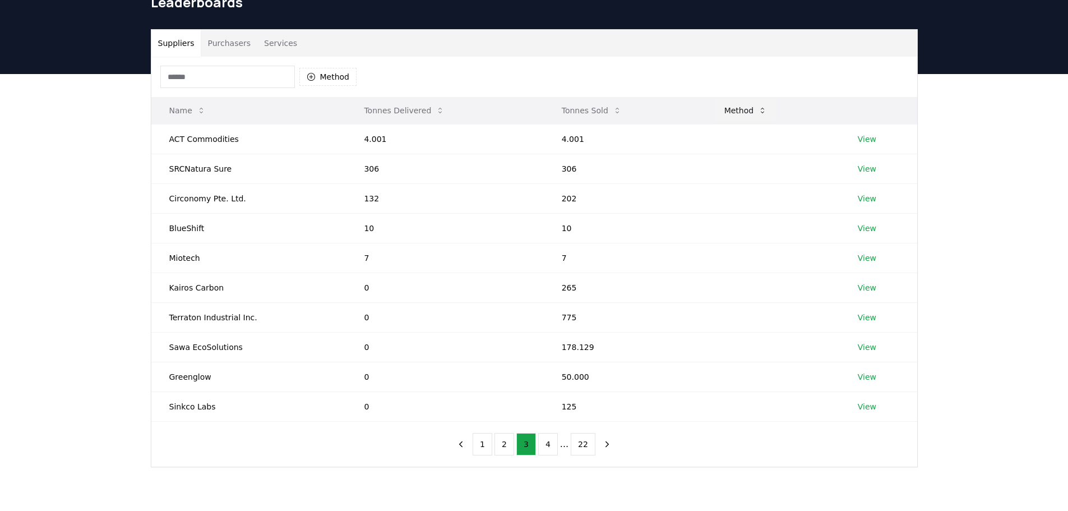
click at [758, 111] on icon at bounding box center [762, 110] width 9 height 9
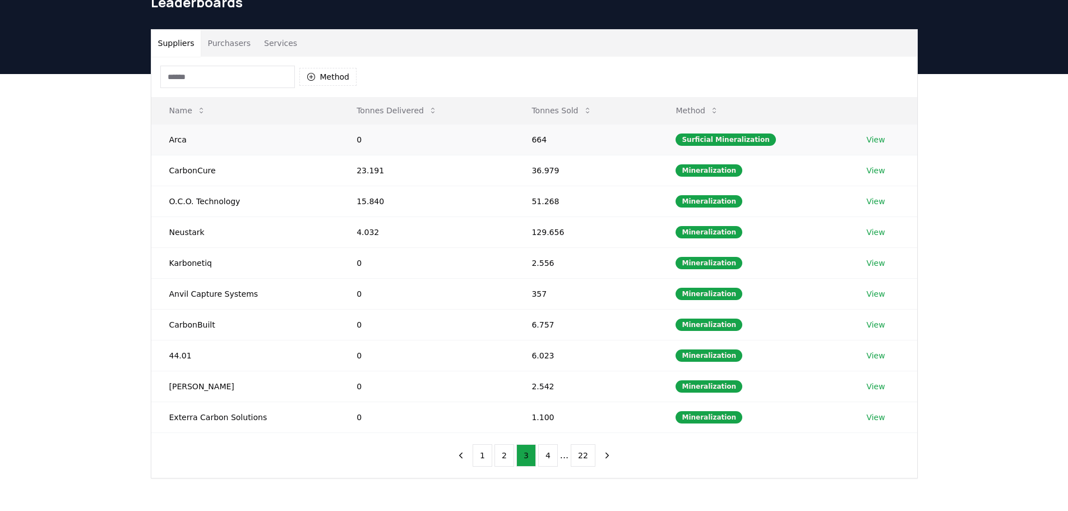
click at [866, 137] on link "View" at bounding box center [875, 139] width 18 height 11
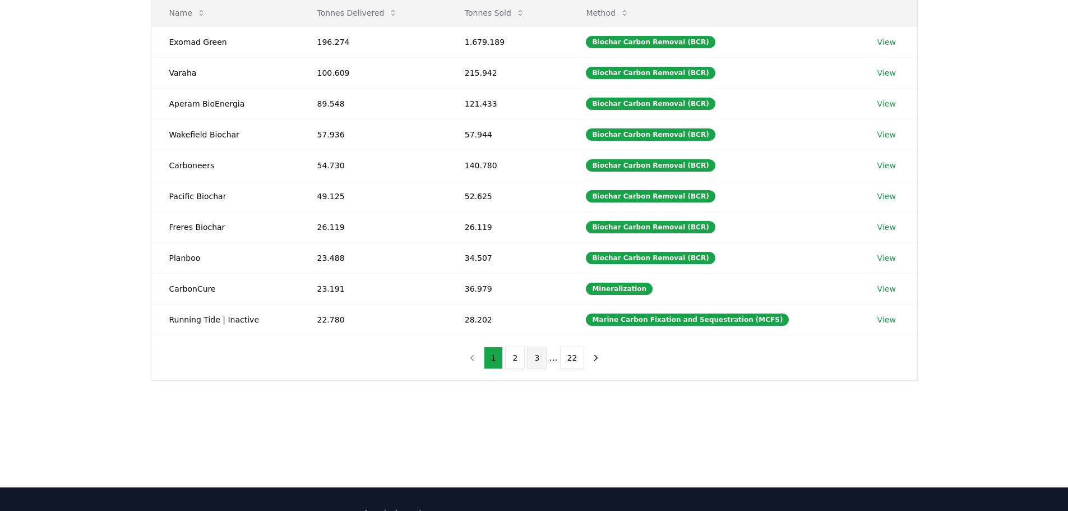
scroll to position [168, 0]
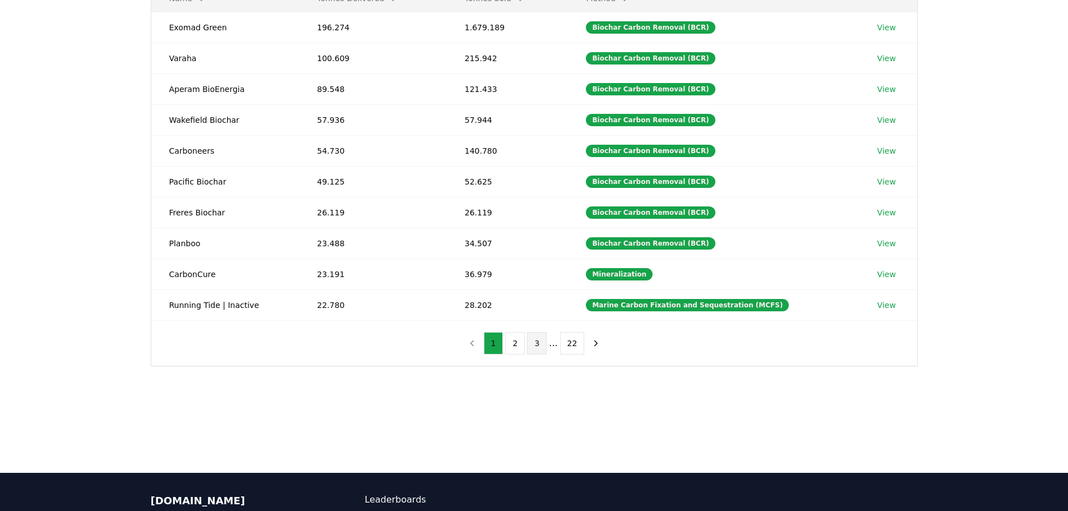
click at [545, 345] on button "3" at bounding box center [537, 343] width 20 height 22
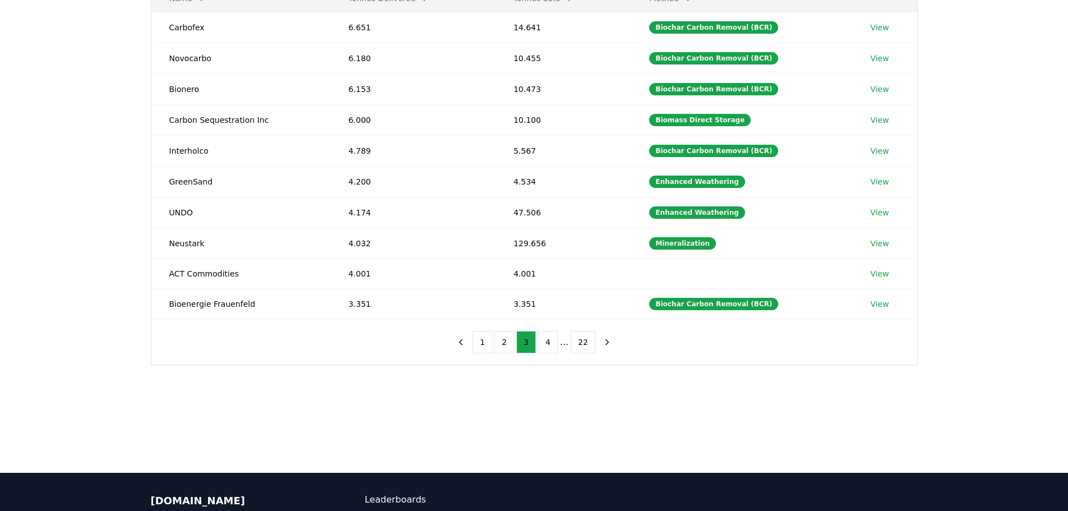
click at [567, 345] on ul "1 2 3 4 ... 22" at bounding box center [533, 342] width 123 height 22
click at [577, 342] on button "22" at bounding box center [583, 342] width 25 height 22
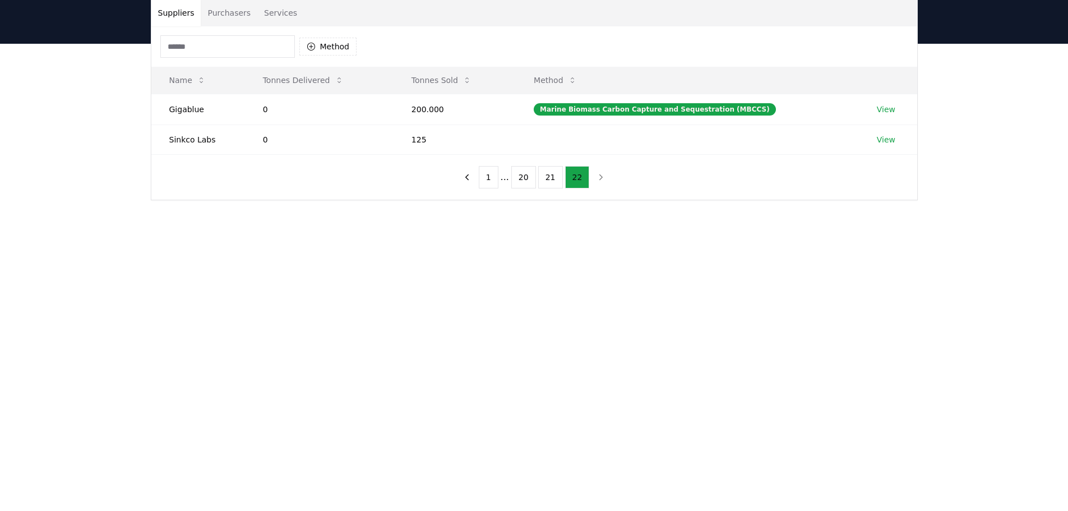
scroll to position [0, 0]
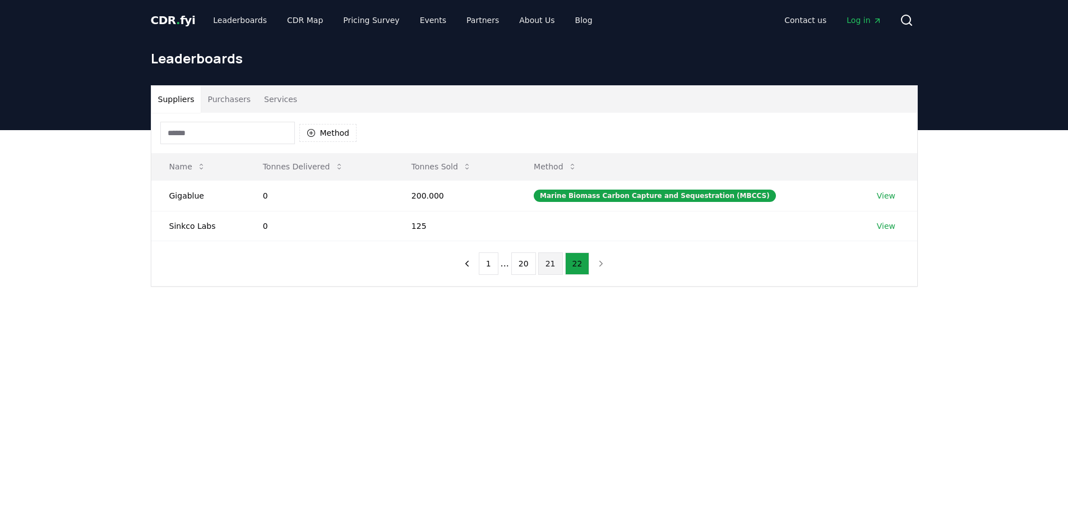
click at [541, 260] on button "21" at bounding box center [550, 263] width 25 height 22
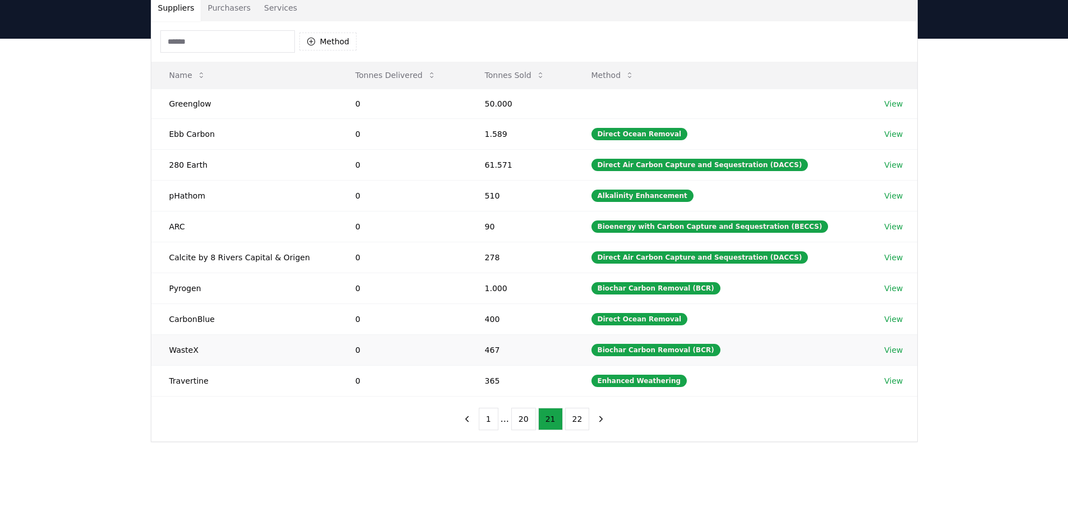
scroll to position [112, 0]
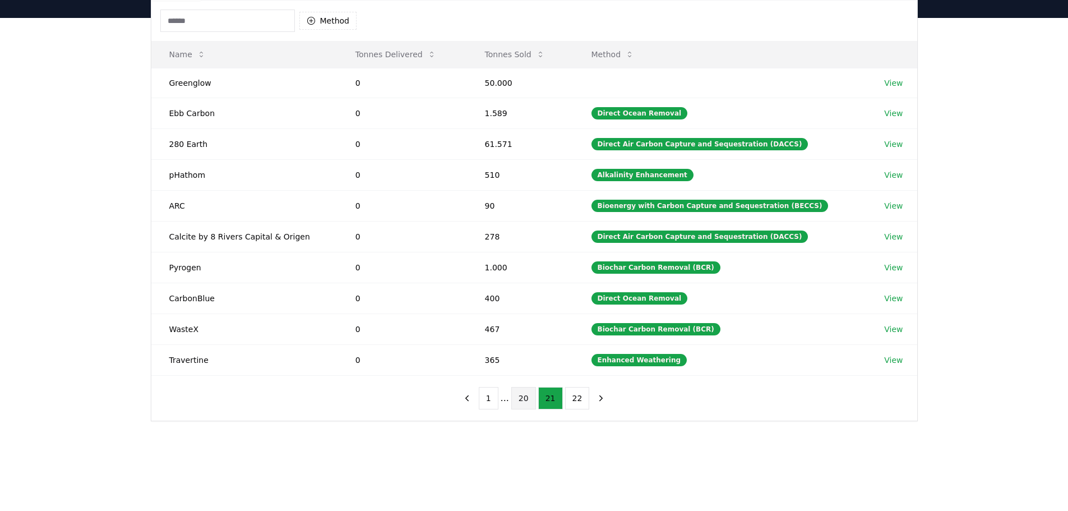
click at [526, 399] on button "20" at bounding box center [523, 398] width 25 height 22
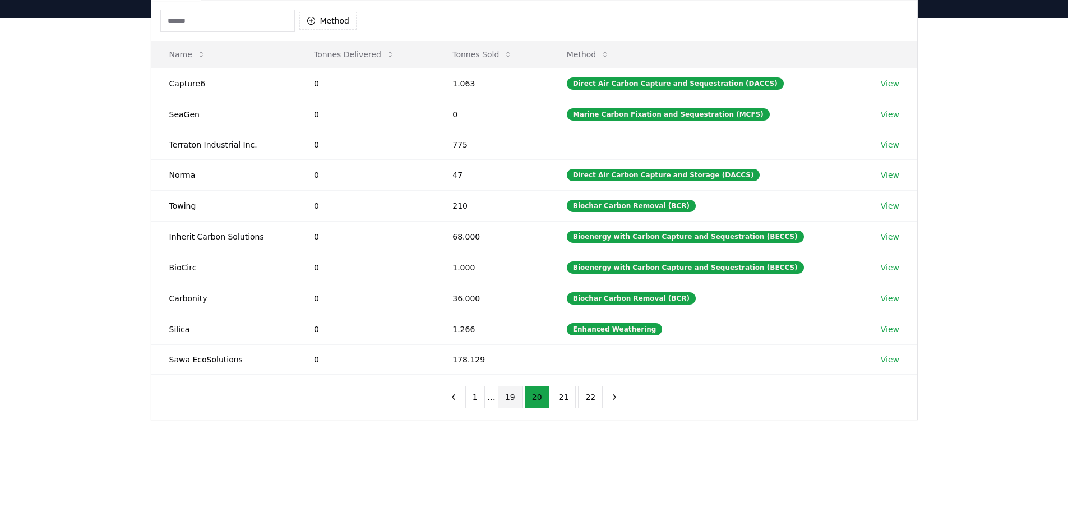
click at [511, 401] on button "19" at bounding box center [510, 397] width 25 height 22
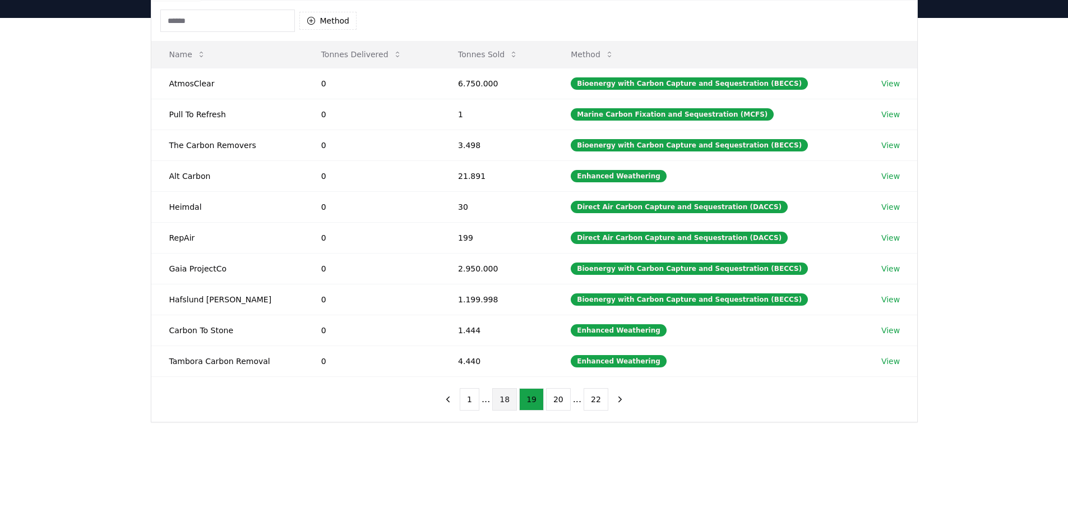
click at [509, 402] on button "18" at bounding box center [504, 399] width 25 height 22
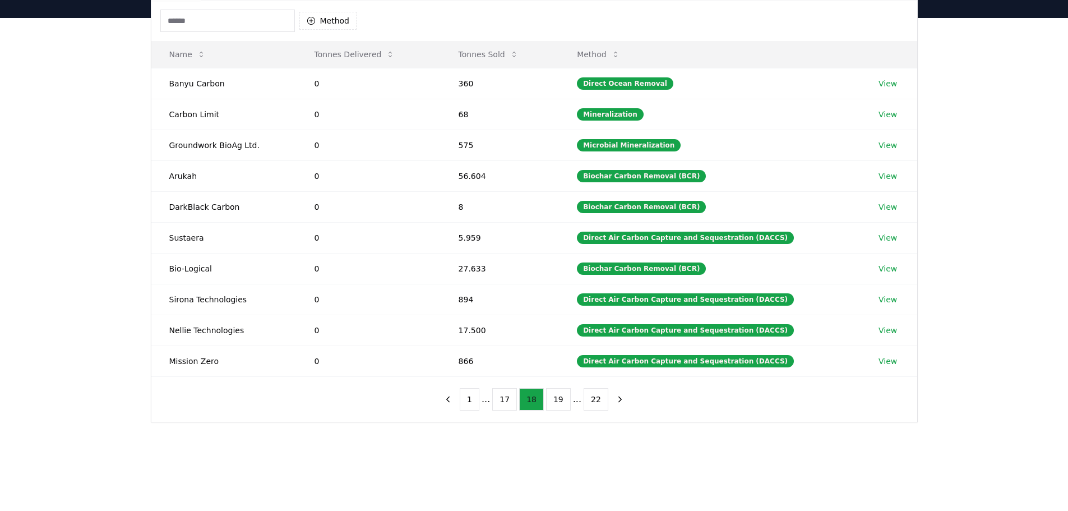
click at [509, 402] on button "17" at bounding box center [504, 399] width 25 height 22
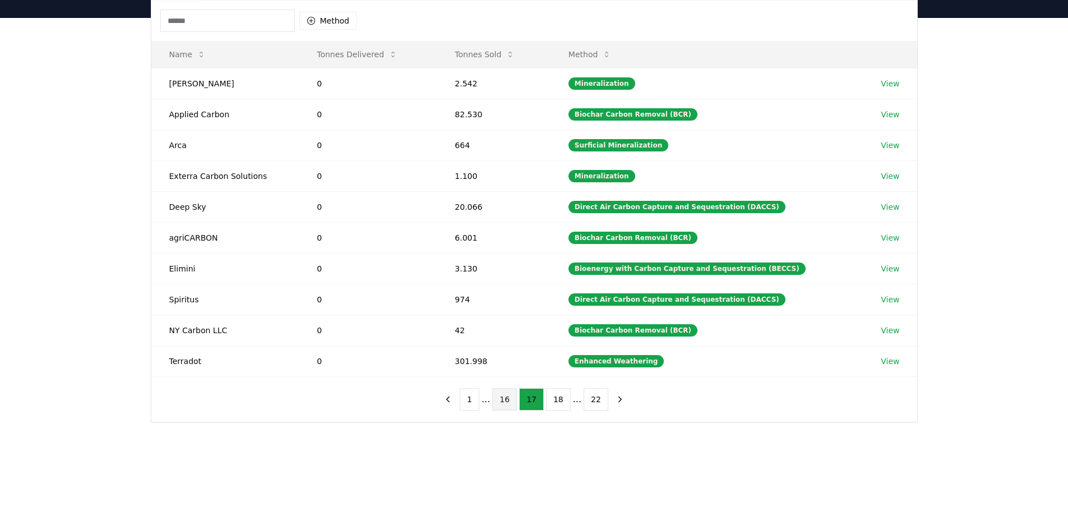
click at [506, 403] on button "16" at bounding box center [504, 399] width 25 height 22
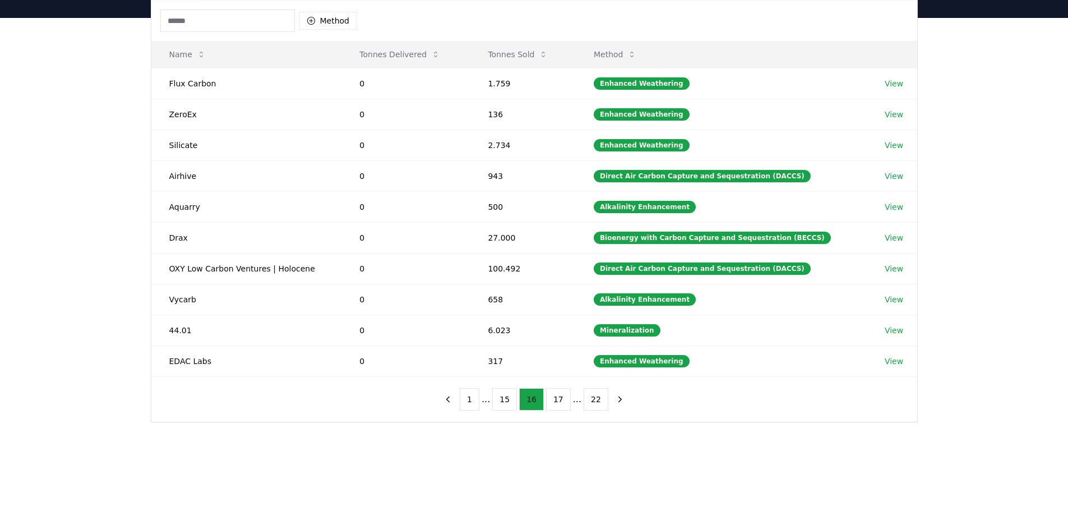
click at [506, 403] on button "15" at bounding box center [504, 399] width 25 height 22
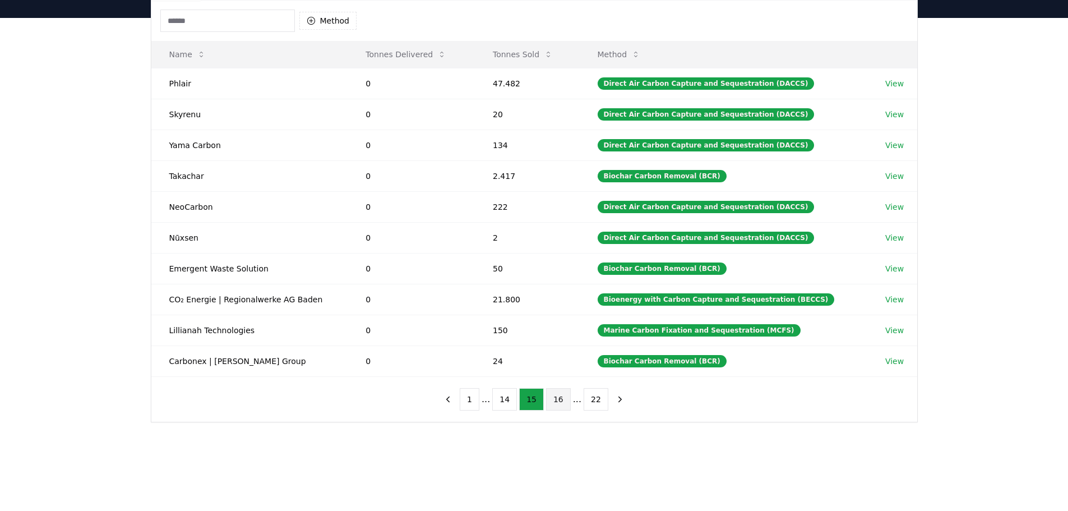
click at [506, 403] on button "14" at bounding box center [504, 399] width 25 height 22
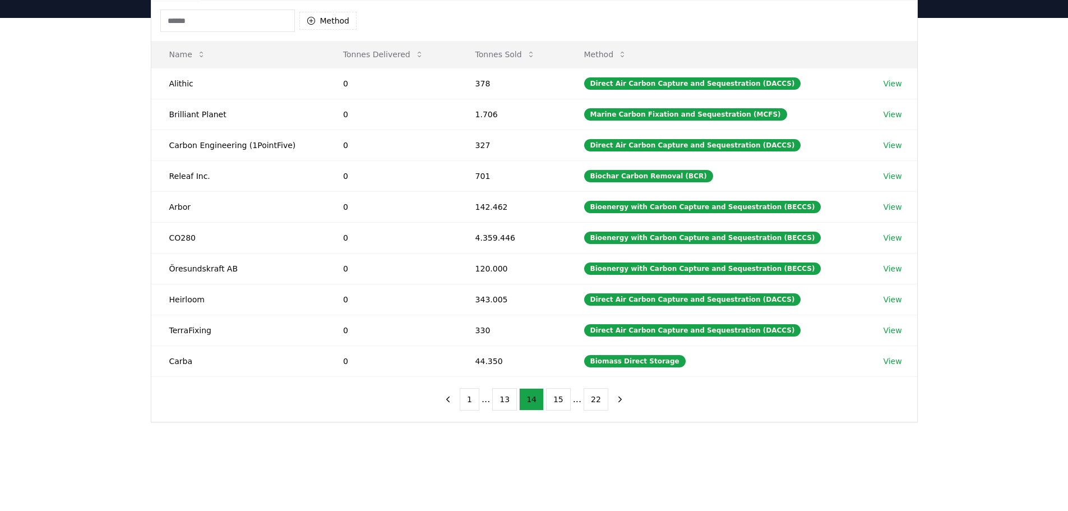
click at [506, 403] on button "13" at bounding box center [504, 399] width 25 height 22
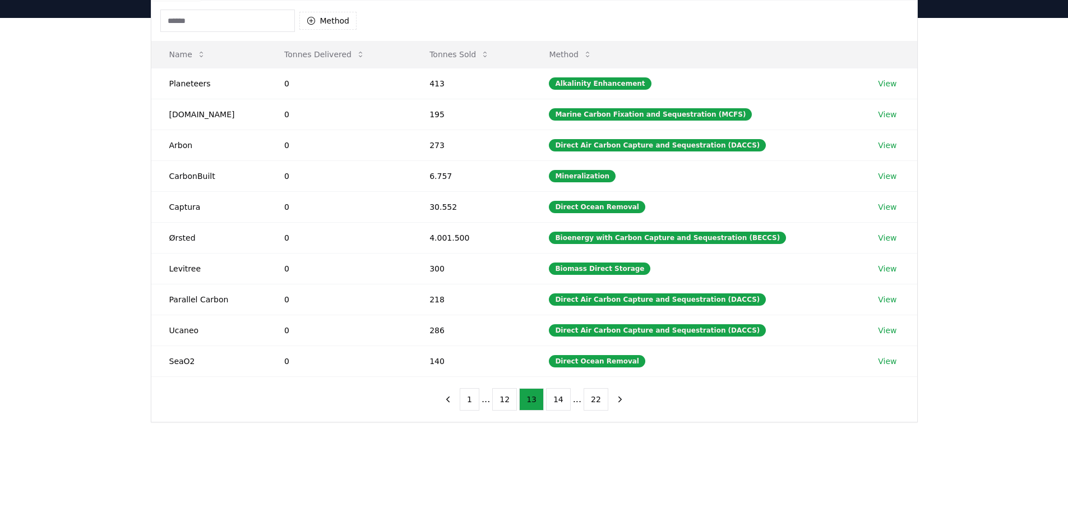
click at [506, 403] on button "12" at bounding box center [504, 399] width 25 height 22
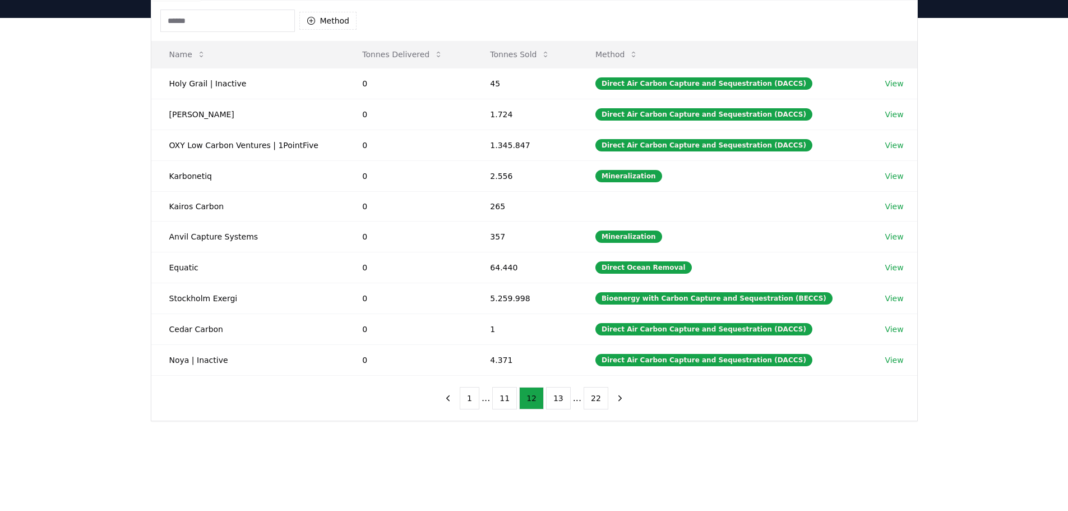
click at [506, 403] on button "11" at bounding box center [504, 398] width 25 height 22
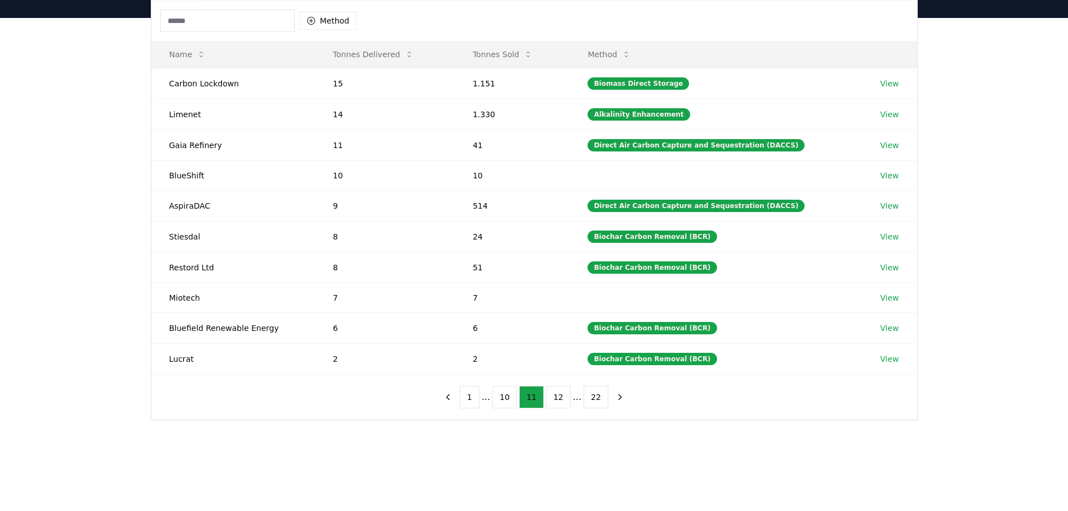
click at [506, 403] on button "10" at bounding box center [504, 397] width 25 height 22
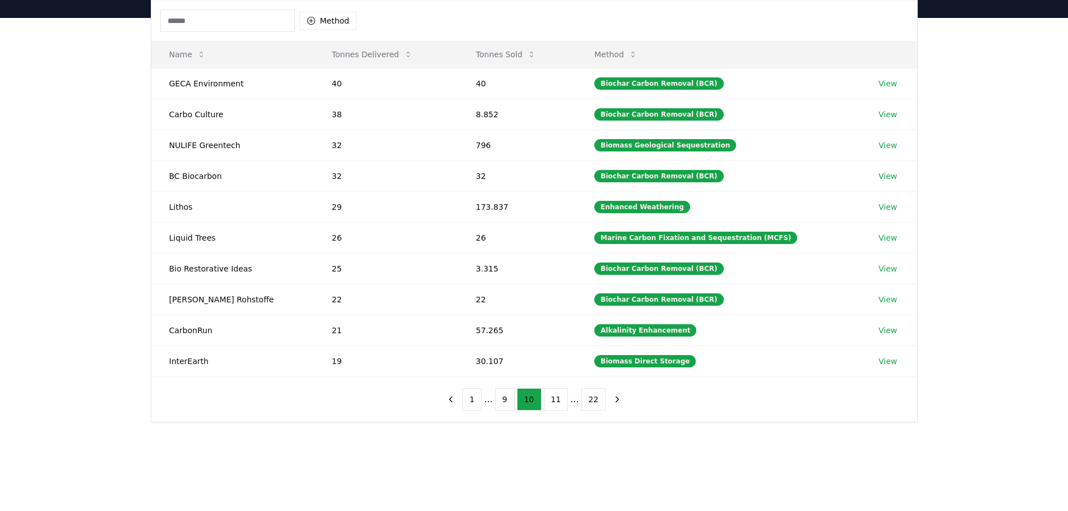
click at [506, 403] on button "9" at bounding box center [505, 399] width 20 height 22
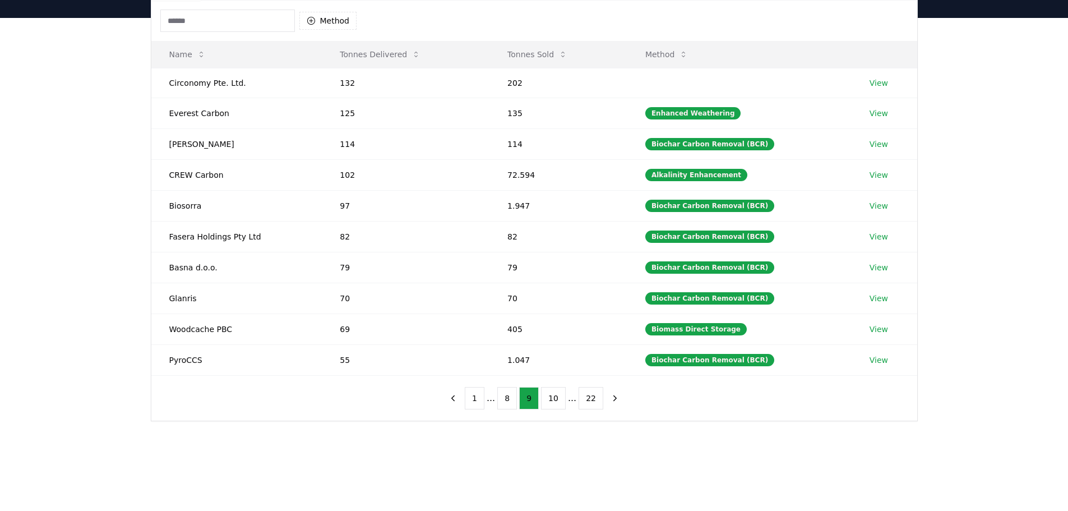
click at [506, 403] on button "8" at bounding box center [507, 398] width 20 height 22
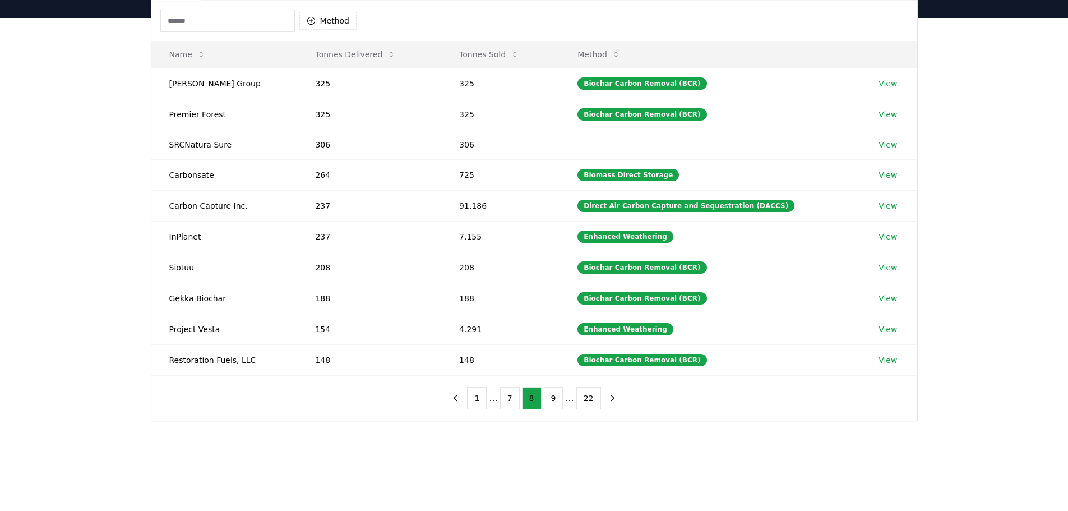
click at [506, 403] on button "7" at bounding box center [510, 398] width 20 height 22
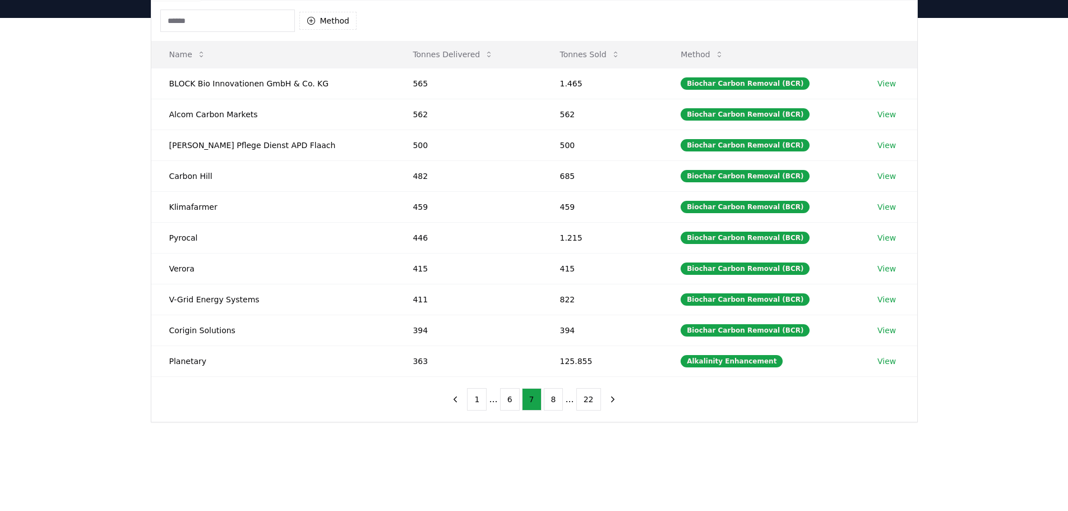
click at [506, 403] on button "6" at bounding box center [510, 399] width 20 height 22
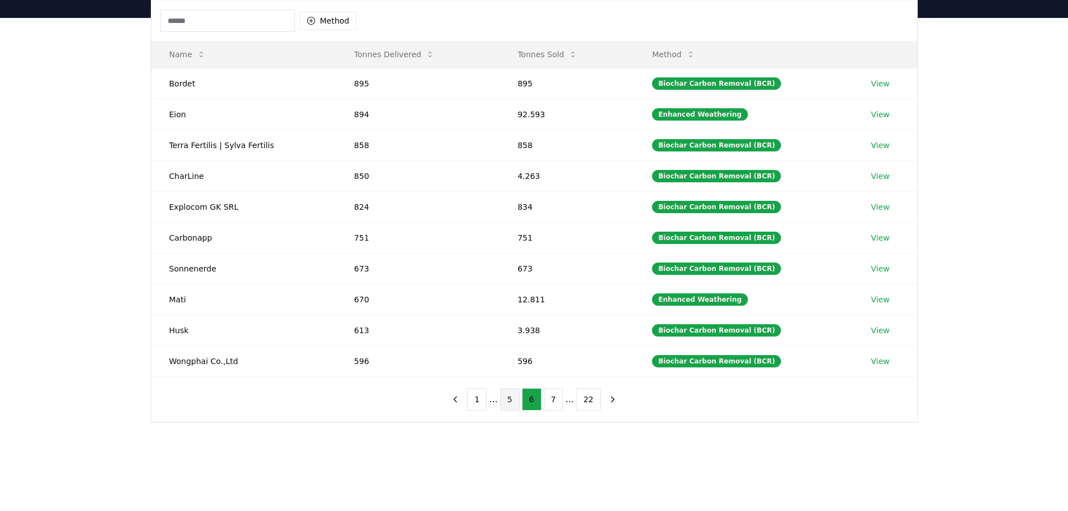
click at [506, 405] on button "5" at bounding box center [510, 399] width 20 height 22
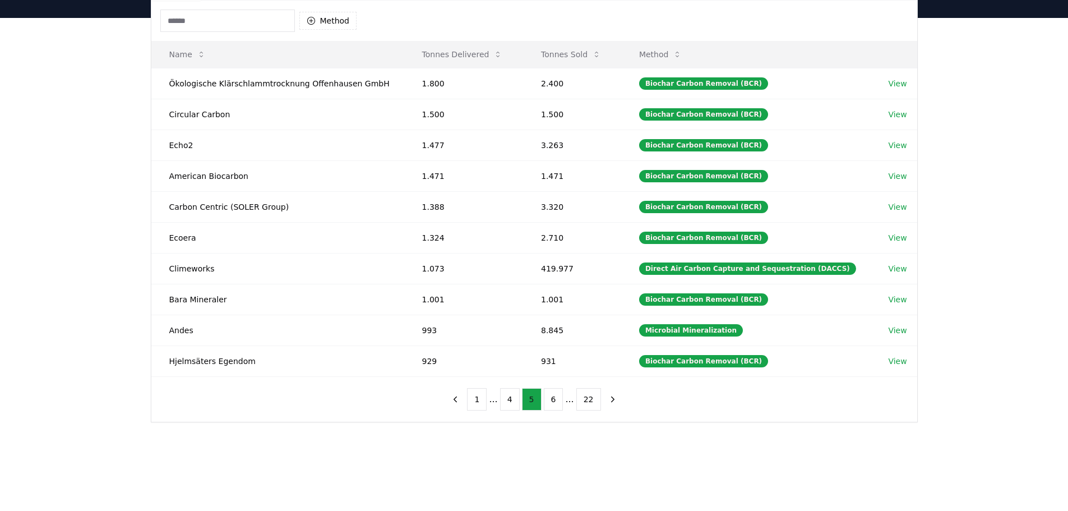
click at [506, 405] on button "4" at bounding box center [510, 399] width 20 height 22
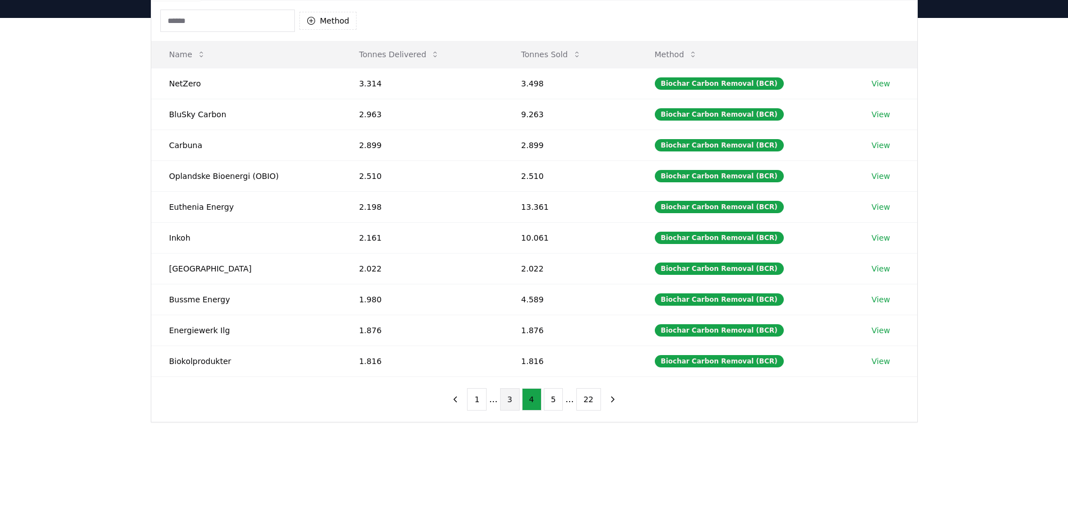
click at [504, 405] on button "3" at bounding box center [510, 399] width 20 height 22
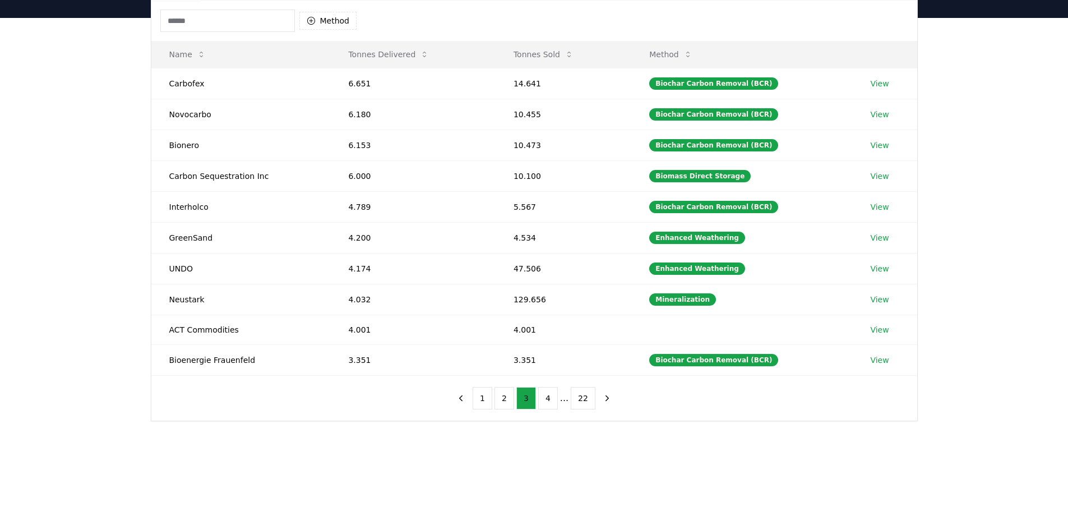
click at [504, 405] on button "2" at bounding box center [504, 398] width 20 height 22
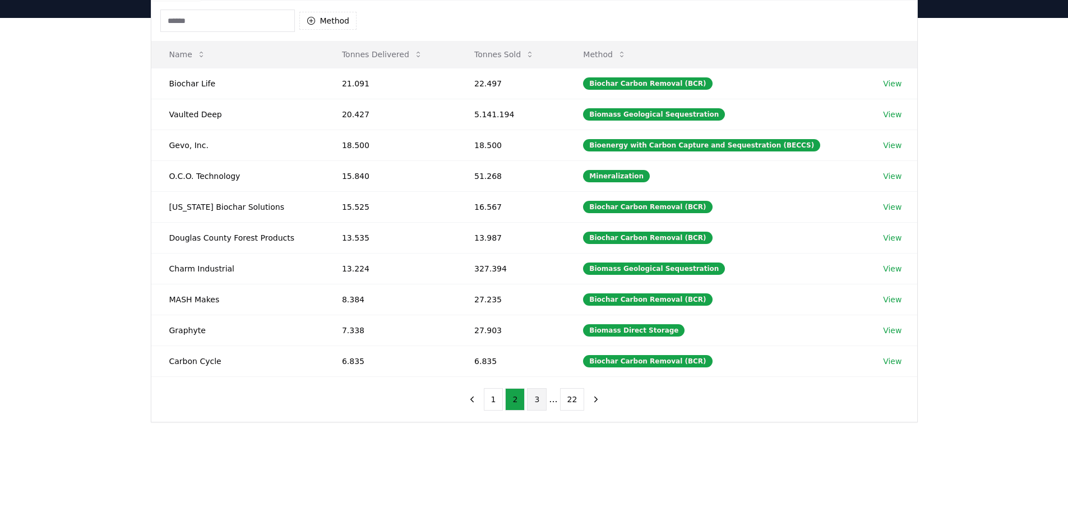
click at [503, 405] on button "1" at bounding box center [494, 399] width 20 height 22
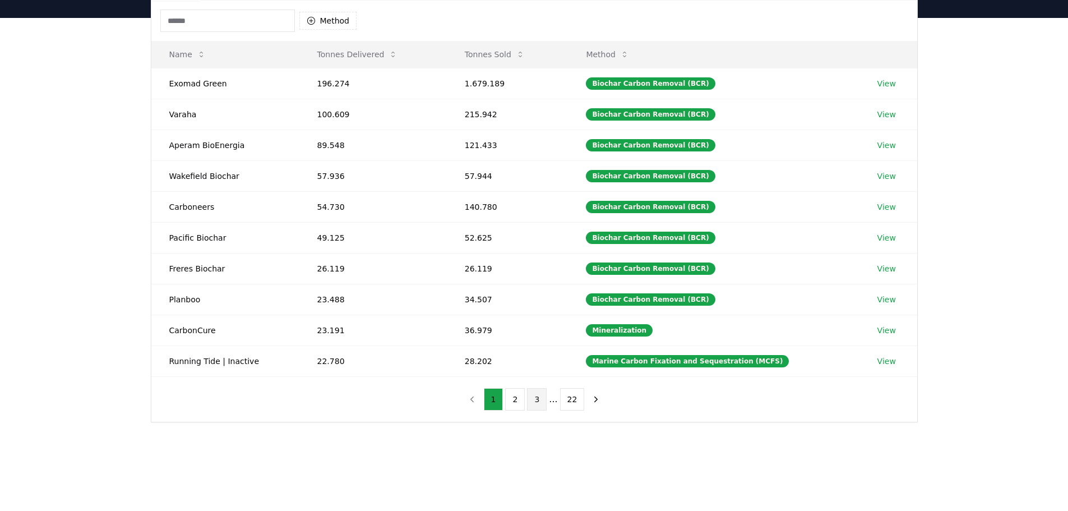
click at [503, 405] on button "1" at bounding box center [494, 399] width 20 height 22
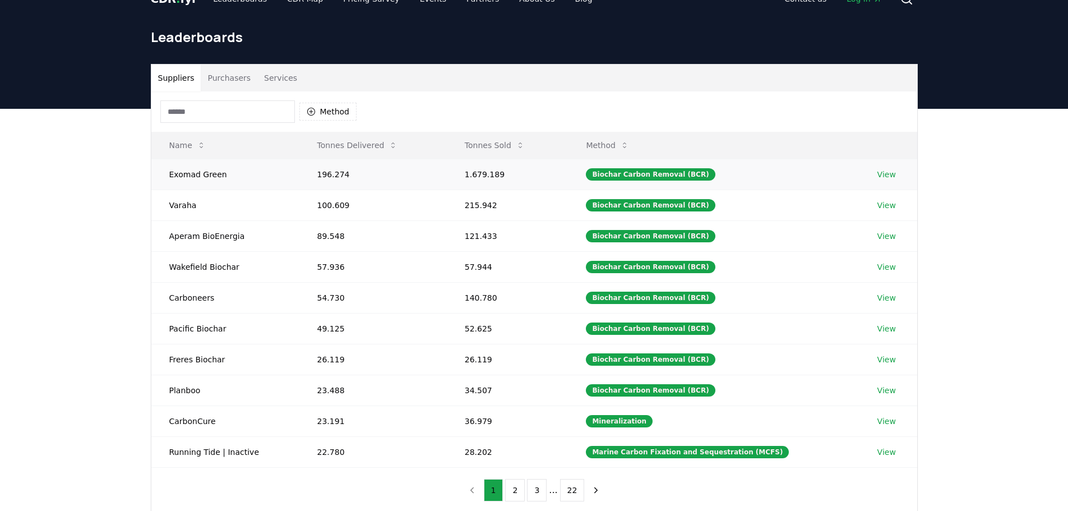
scroll to position [0, 0]
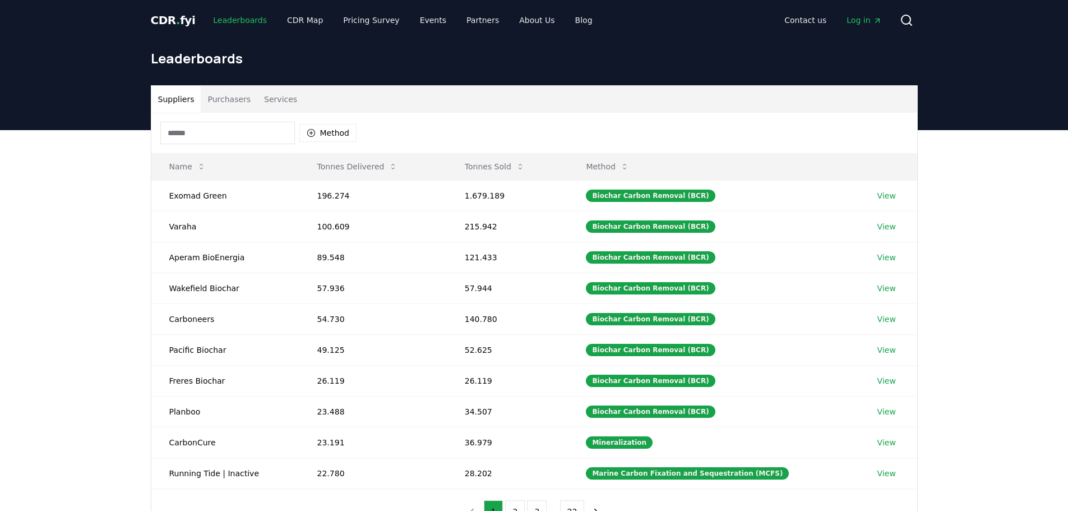
click at [220, 21] on link "Leaderboards" at bounding box center [240, 20] width 72 height 20
click at [293, 14] on link "CDR Map" at bounding box center [305, 20] width 54 height 20
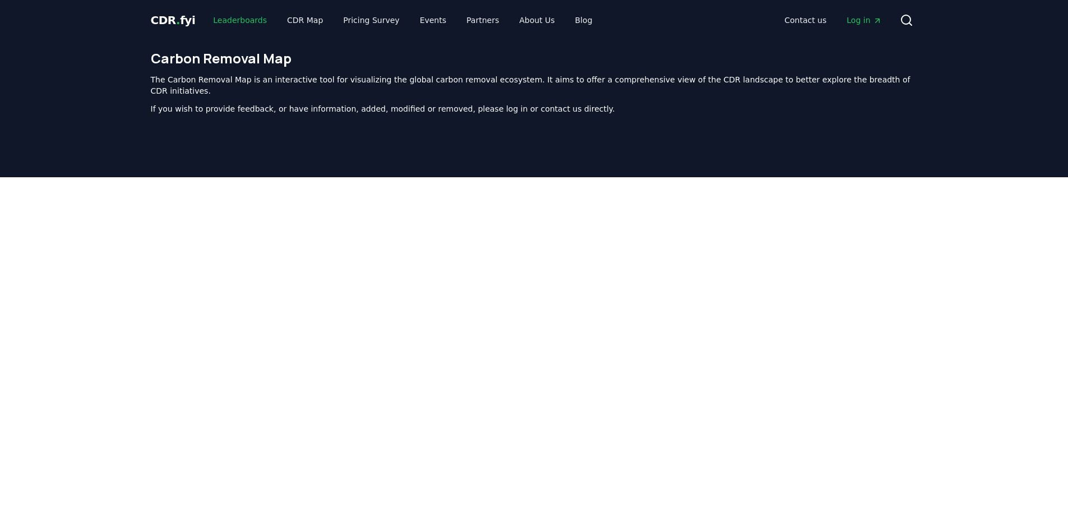
click at [242, 25] on link "Leaderboards" at bounding box center [240, 20] width 72 height 20
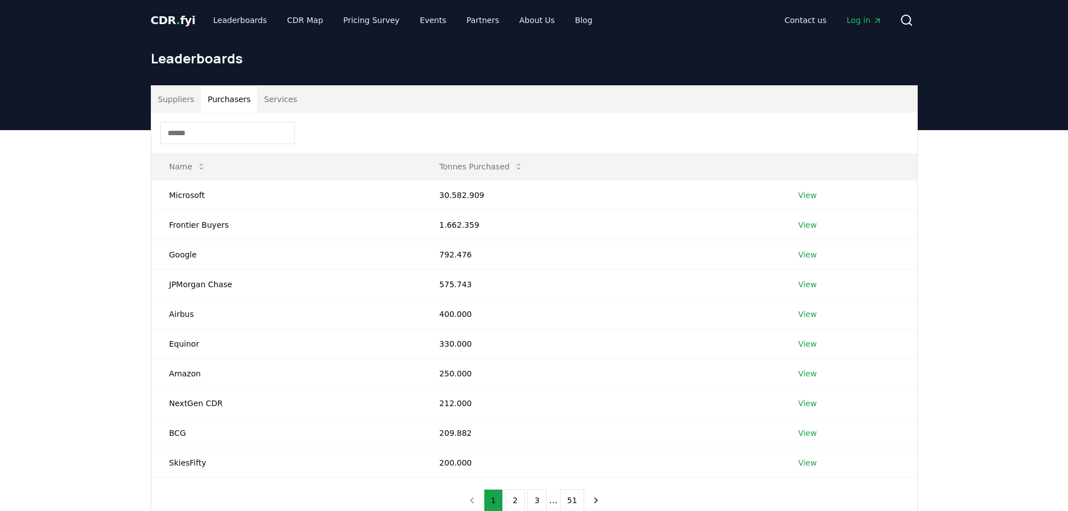
click at [220, 100] on button "Purchasers" at bounding box center [229, 99] width 57 height 27
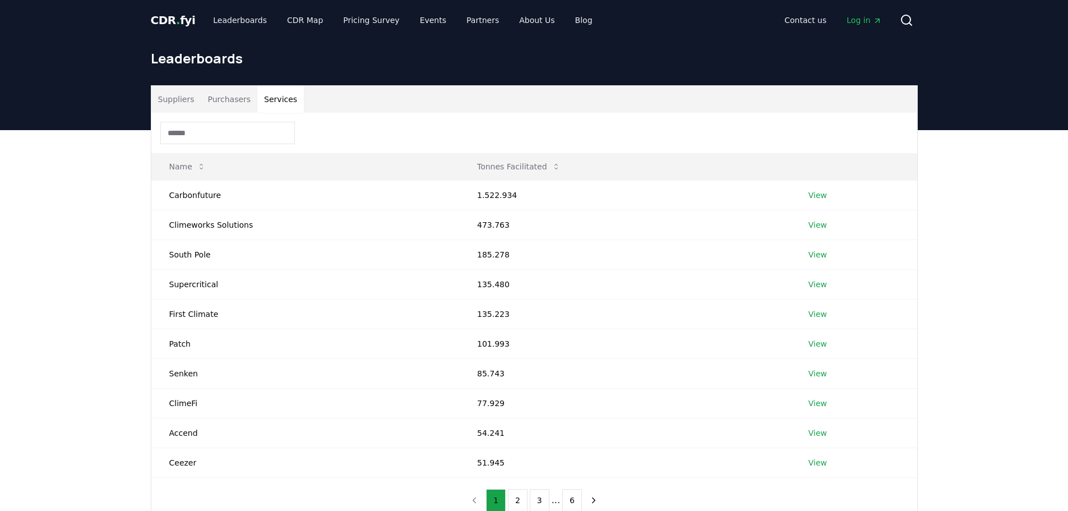
click at [283, 98] on button "Services" at bounding box center [280, 99] width 47 height 27
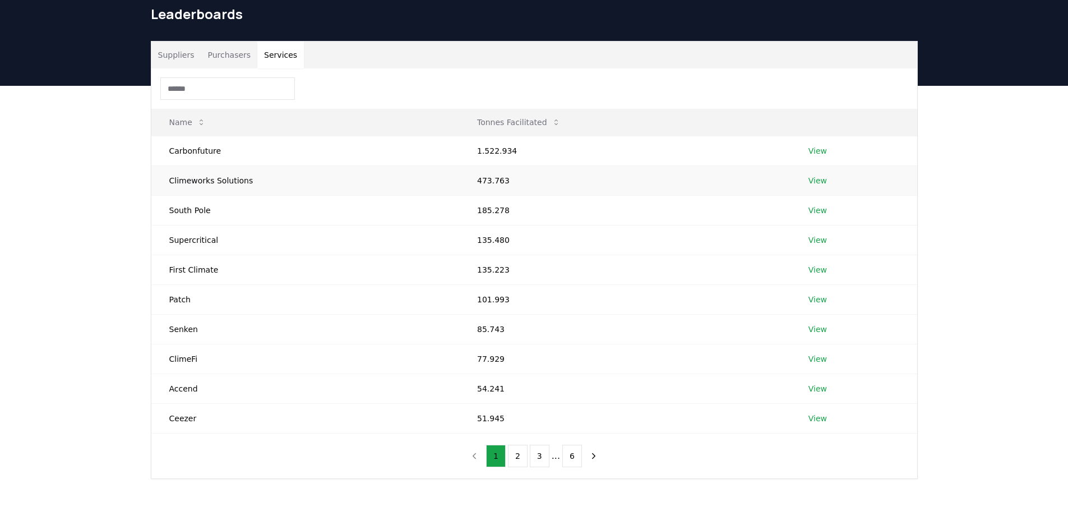
scroll to position [112, 0]
